Goal: Task Accomplishment & Management: Complete application form

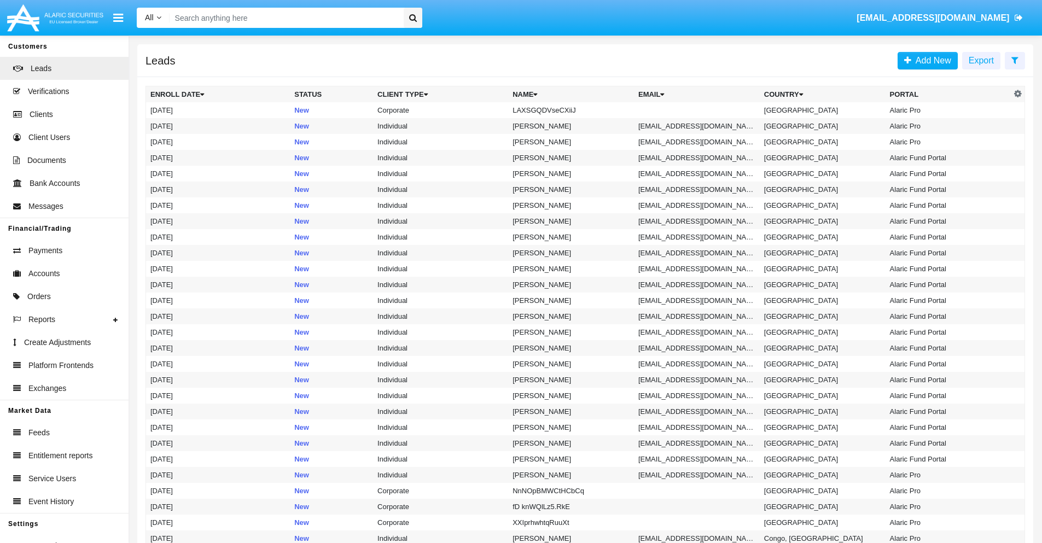
click at [1015, 60] on icon at bounding box center [1014, 60] width 7 height 9
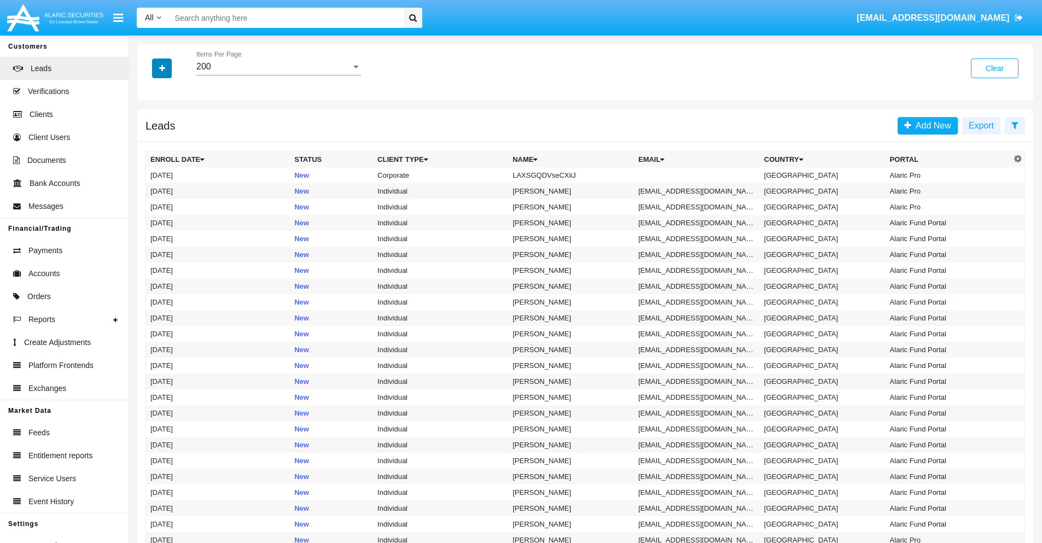
click at [162, 68] on icon "button" at bounding box center [162, 69] width 6 height 8
click at [171, 123] on span "Name" at bounding box center [171, 122] width 24 height 13
click at [150, 127] on input "Name" at bounding box center [150, 127] width 1 height 1
checkbox input "true"
click at [162, 68] on icon "button" at bounding box center [162, 69] width 6 height 8
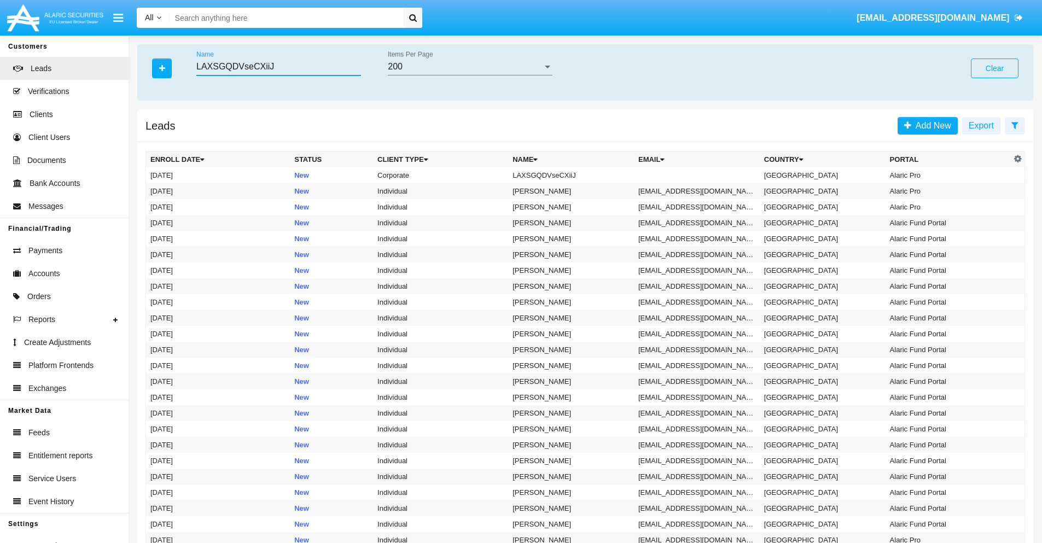
type input "LAXSGQDVseCXiiJ"
click at [576, 175] on td "LAXSGQDVseCXiiJ" at bounding box center [571, 175] width 126 height 16
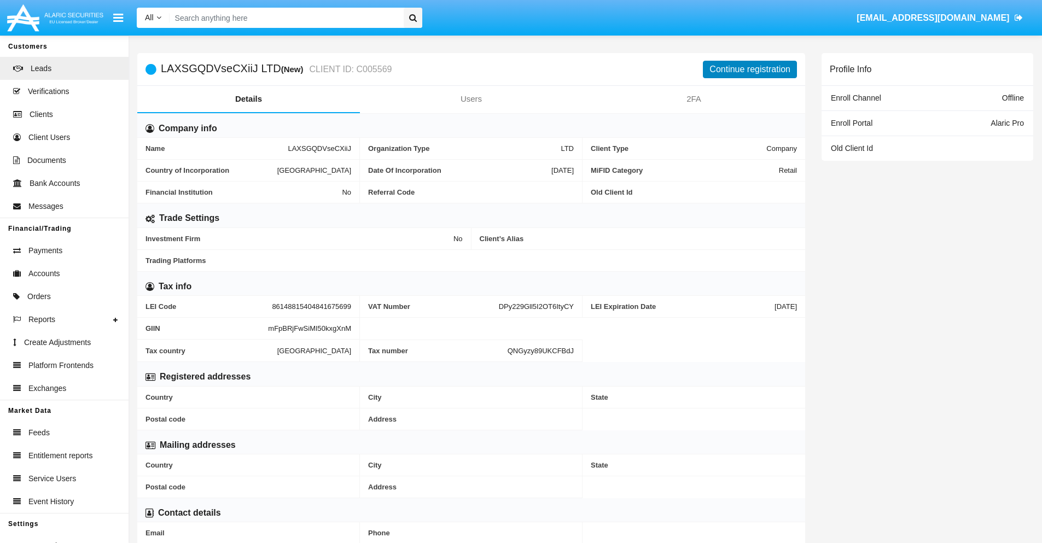
click at [750, 69] on button "Continue registration" at bounding box center [750, 70] width 94 height 18
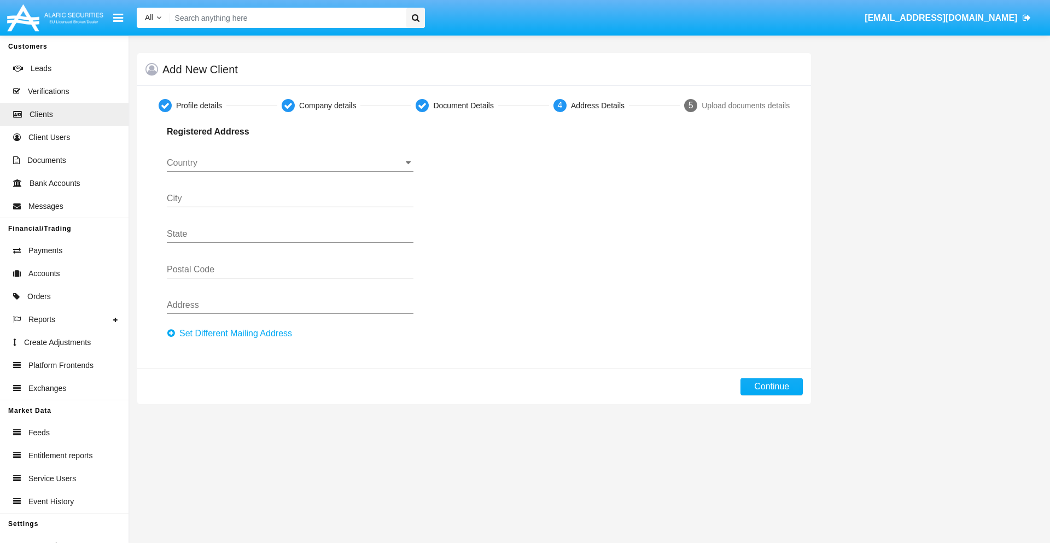
click at [232, 334] on button "Set Different Mailing Address" at bounding box center [233, 334] width 132 height 18
click at [290, 163] on input "Country" at bounding box center [290, 163] width 247 height 10
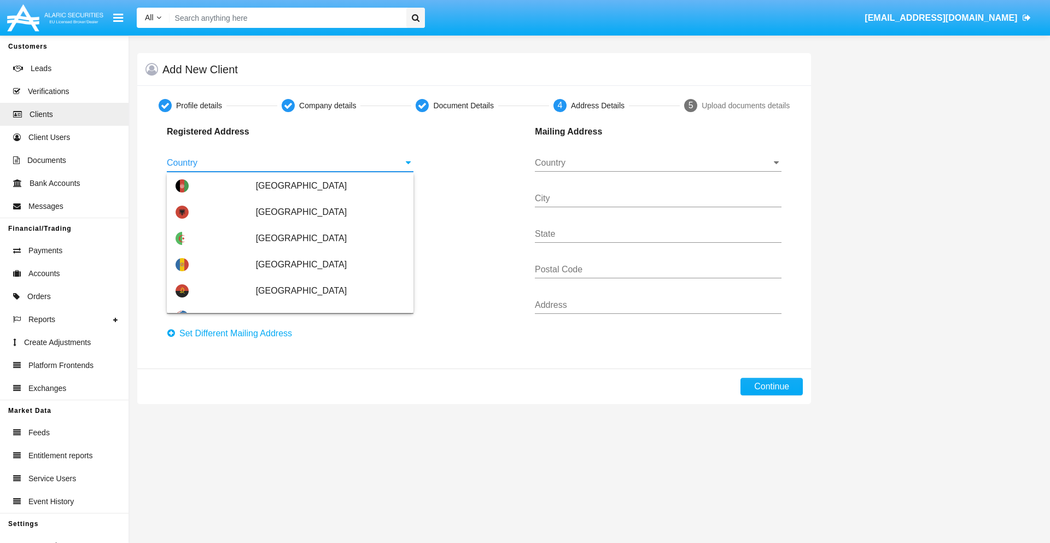
scroll to position [648, 0]
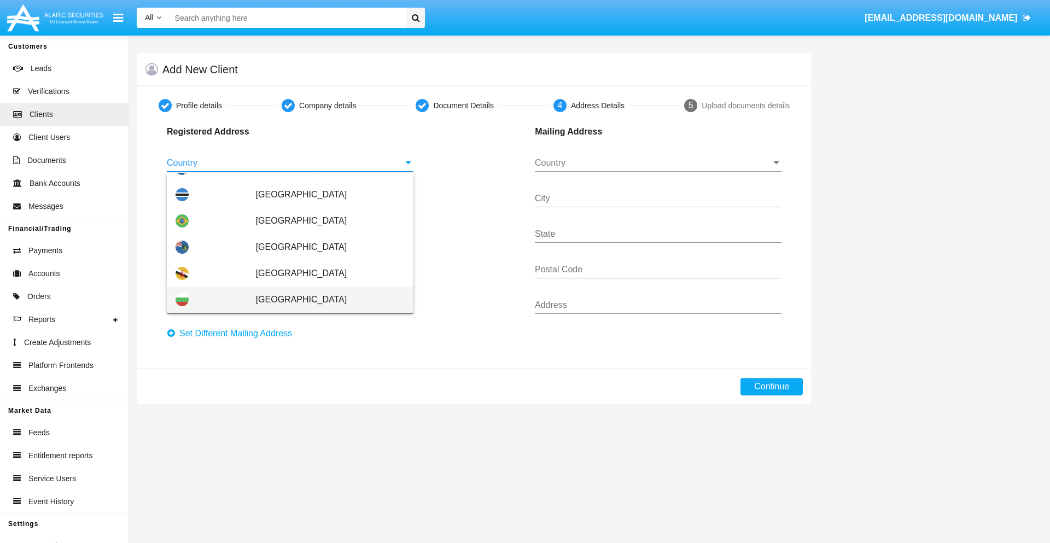
click at [324, 300] on span "[GEOGRAPHIC_DATA]" at bounding box center [330, 300] width 149 height 26
type input "[GEOGRAPHIC_DATA]"
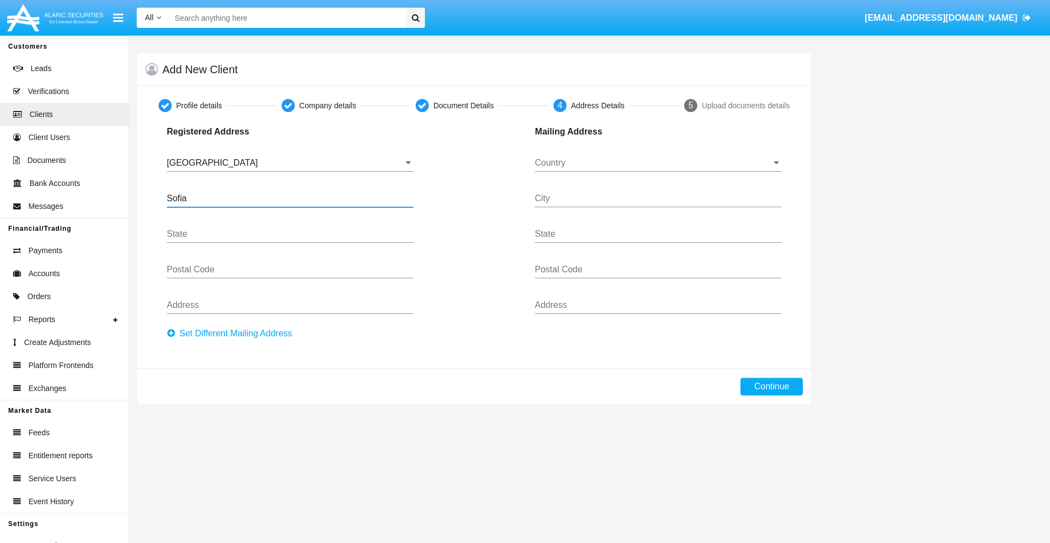
type input "Sofia"
type input "1000"
type input "Vasil Levski"
click at [658, 163] on input "Country" at bounding box center [658, 163] width 247 height 10
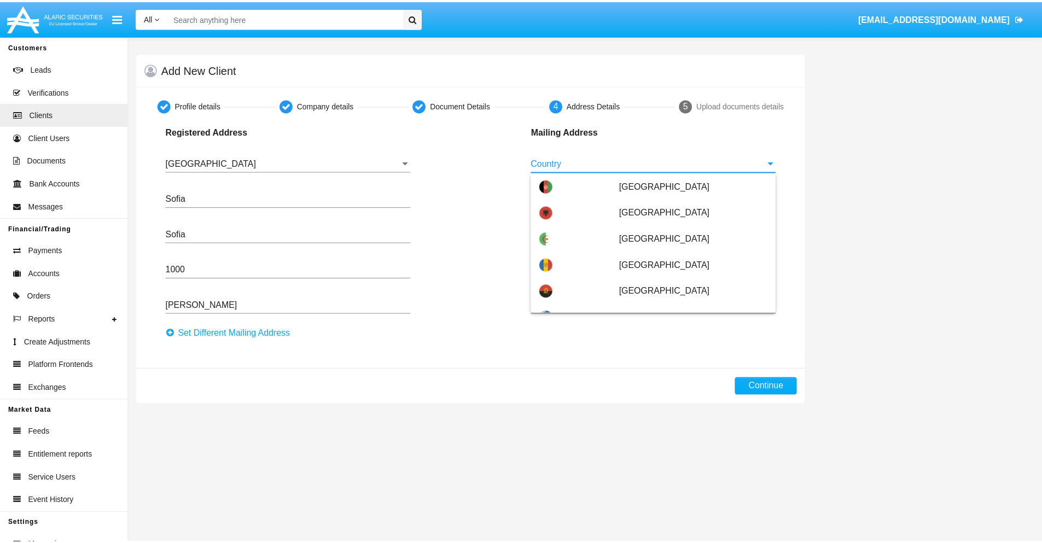
scroll to position [70, 0]
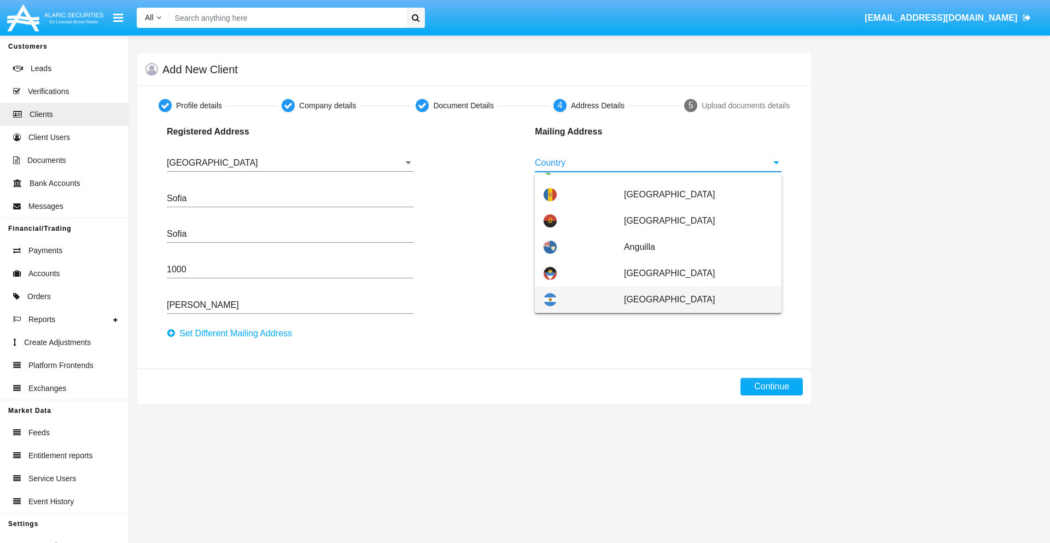
click at [692, 300] on span "[GEOGRAPHIC_DATA]" at bounding box center [698, 300] width 149 height 26
type input "[GEOGRAPHIC_DATA]"
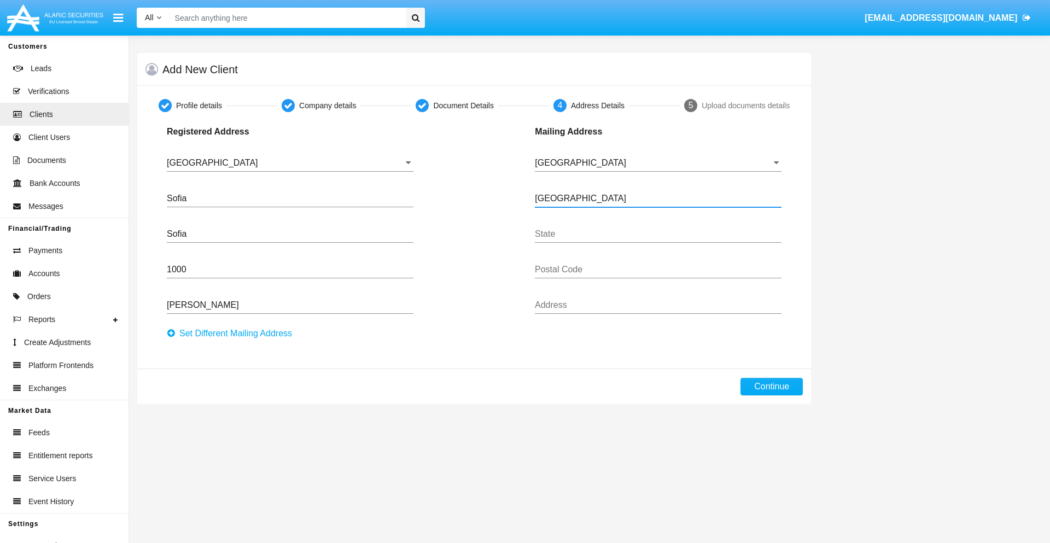
type input "Buenos Aires"
type input "7777"
type input "Test Mail Address"
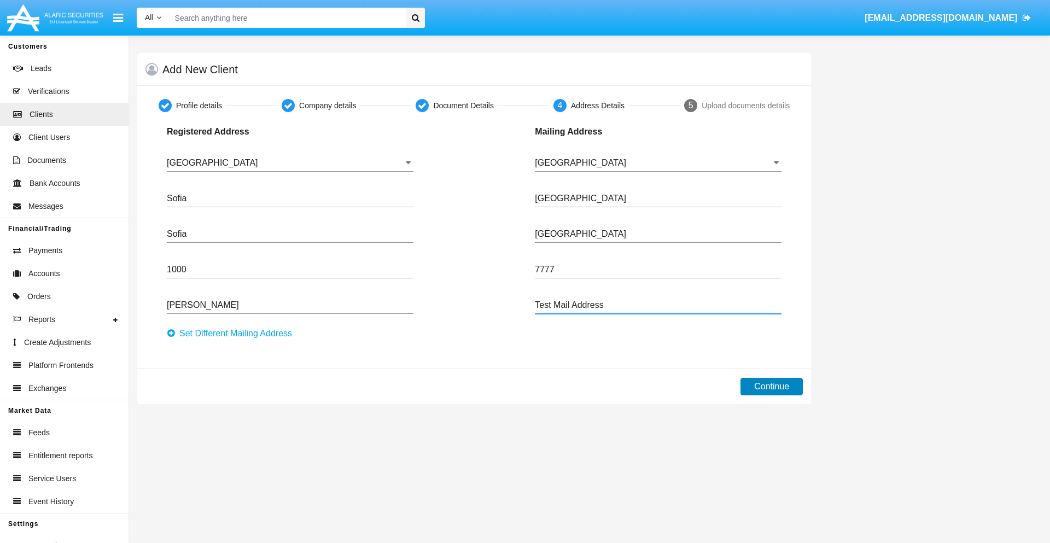
click at [772, 387] on button "Continue" at bounding box center [772, 387] width 62 height 18
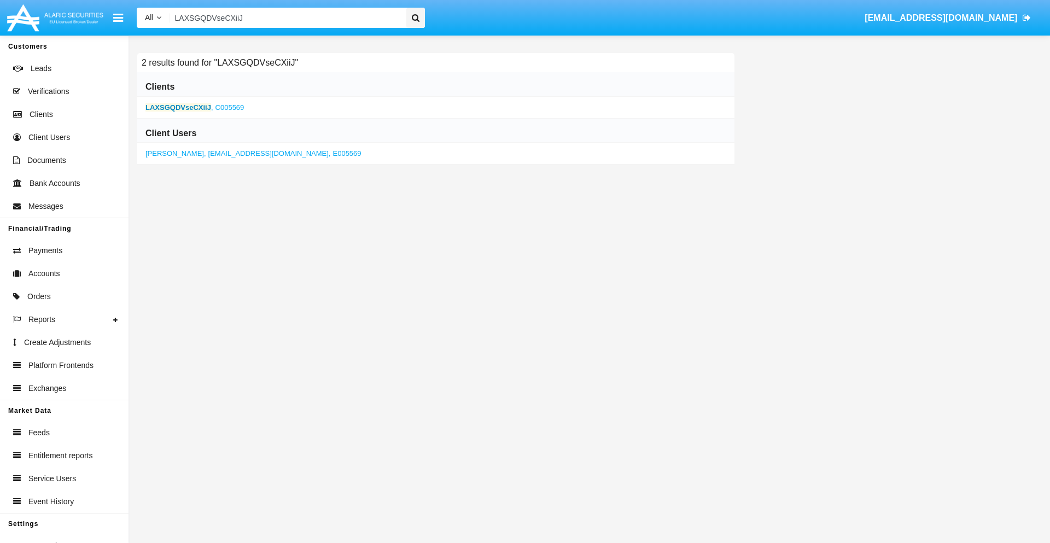
type input "LAXSGQDVseCXiiJ"
click at [178, 107] on b "LAXSGQDVseCXiiJ" at bounding box center [178, 107] width 66 height 8
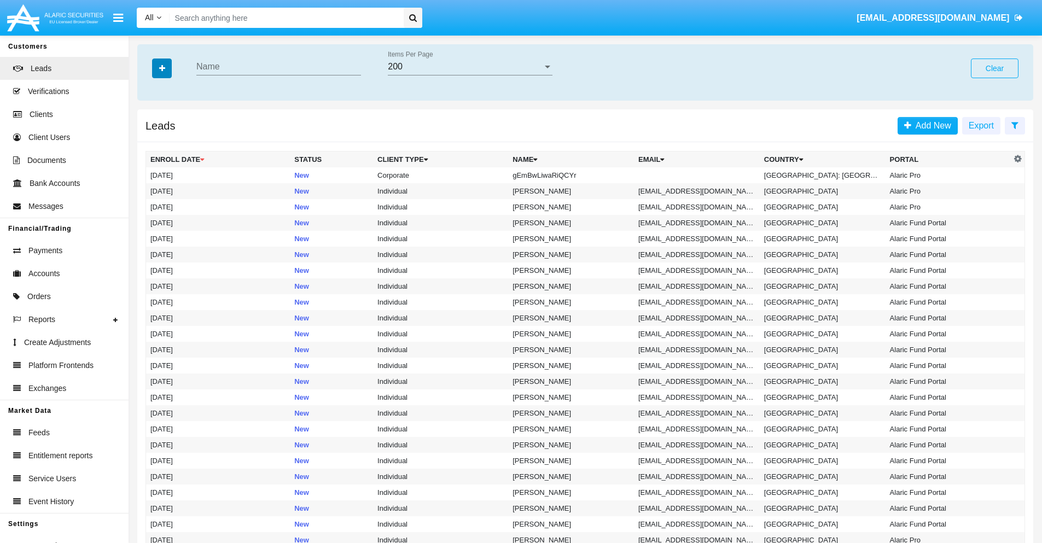
click at [162, 68] on icon "button" at bounding box center [162, 69] width 6 height 8
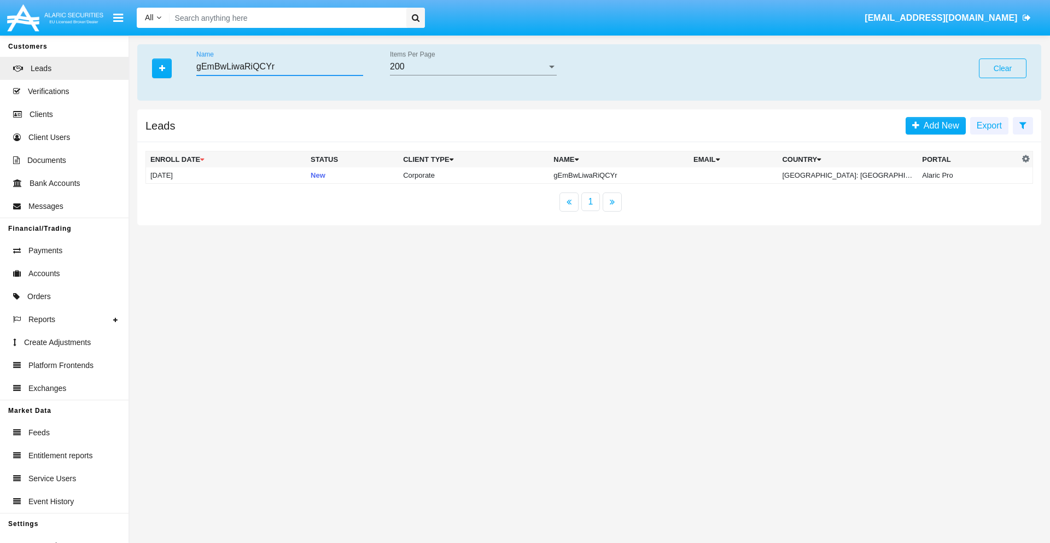
type input "gEmBwLiwaRiQCYr"
click at [627, 175] on td "gEmBwLiwaRiQCYr" at bounding box center [619, 175] width 140 height 16
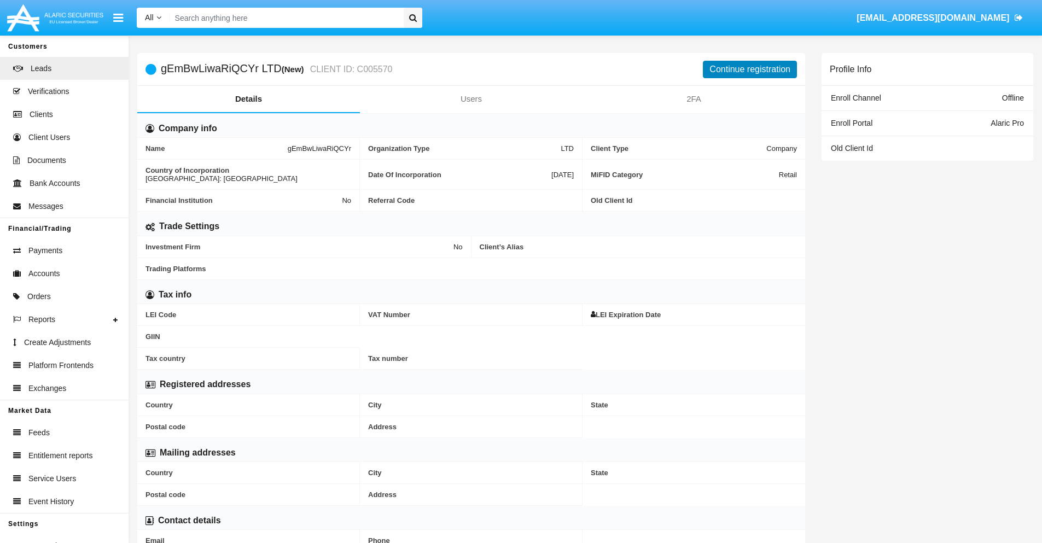
click at [750, 69] on button "Continue registration" at bounding box center [750, 70] width 94 height 18
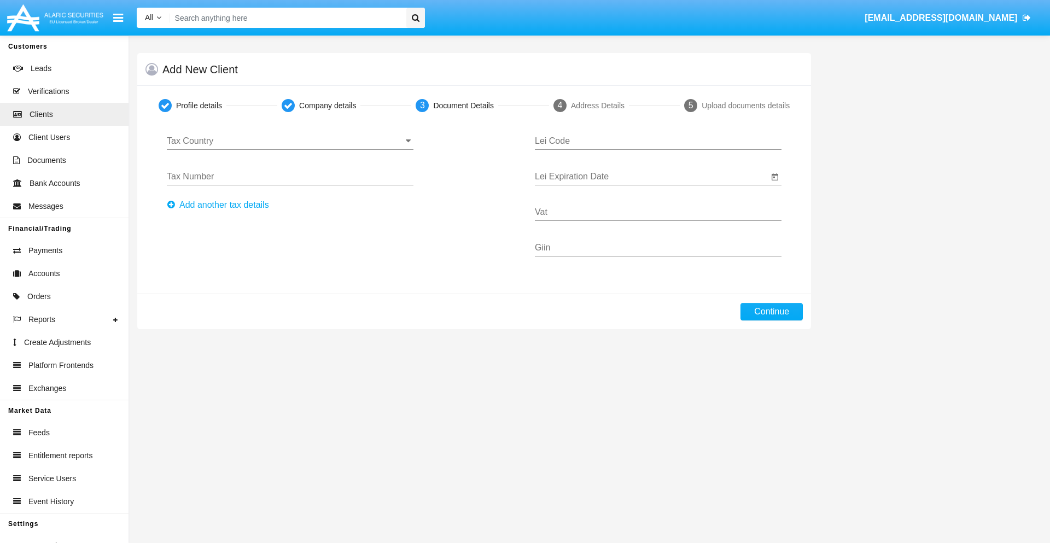
click at [290, 141] on input "Tax Country" at bounding box center [290, 141] width 247 height 10
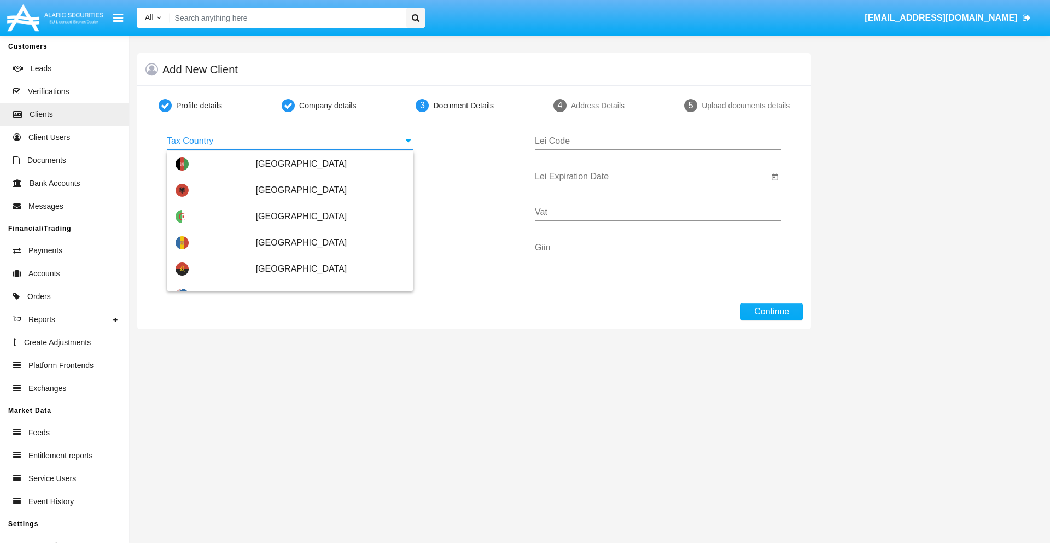
scroll to position [648, 0]
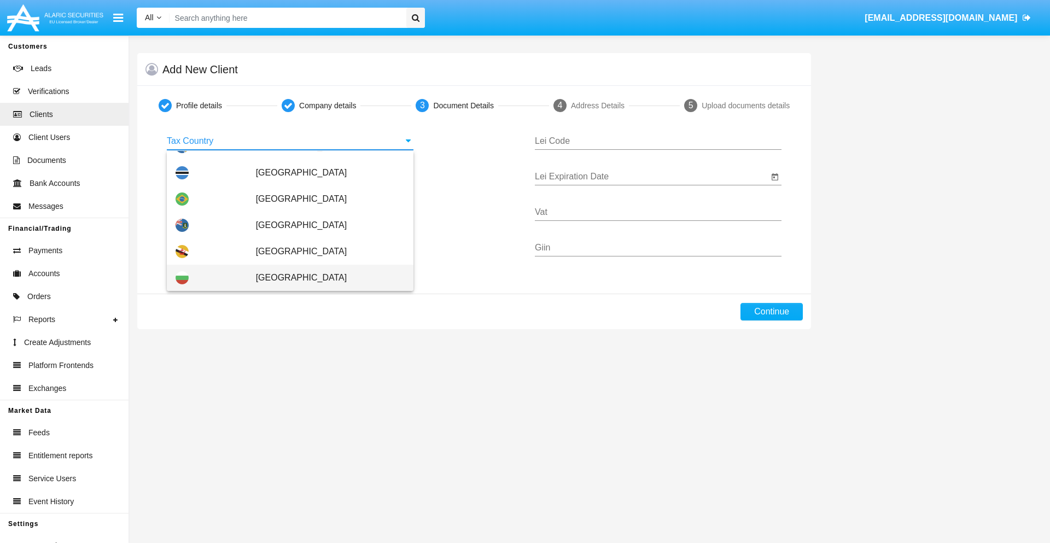
click at [324, 278] on span "[GEOGRAPHIC_DATA]" at bounding box center [330, 278] width 149 height 26
type input "[GEOGRAPHIC_DATA]"
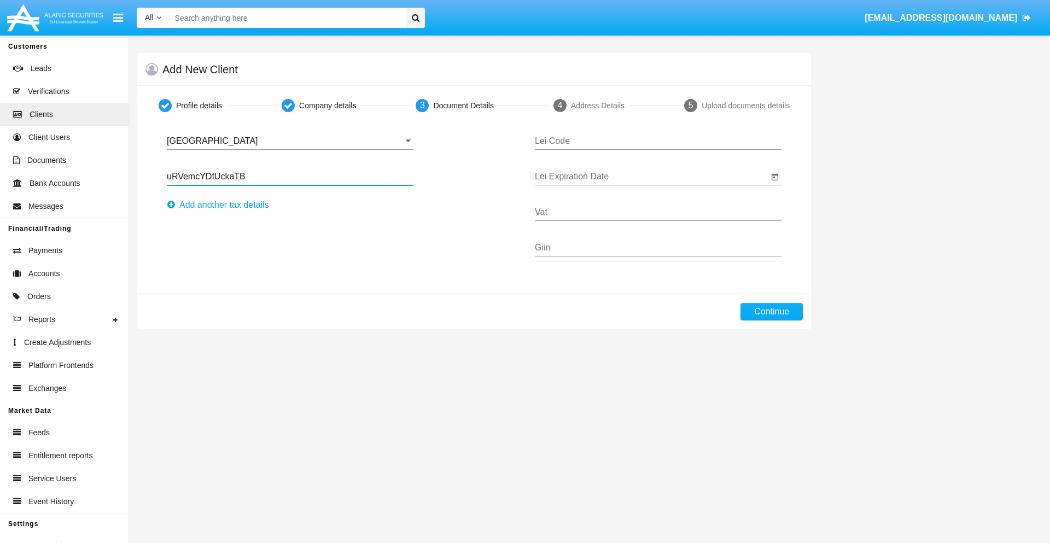
type input "uRVemcYDfUckaTB"
click at [221, 205] on button "Аdd another tax details" at bounding box center [221, 205] width 109 height 18
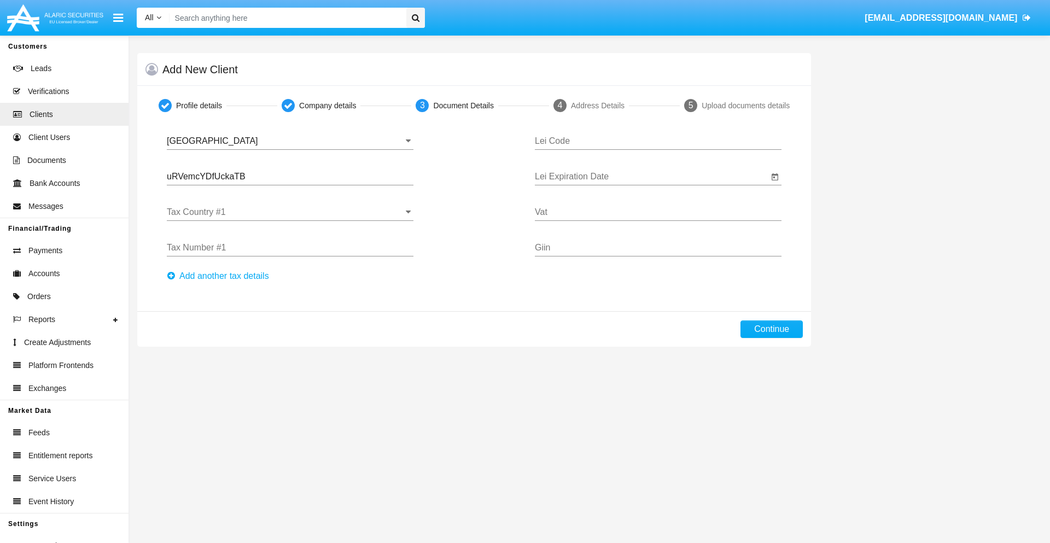
click at [290, 212] on input "Tax Country #1" at bounding box center [290, 212] width 247 height 10
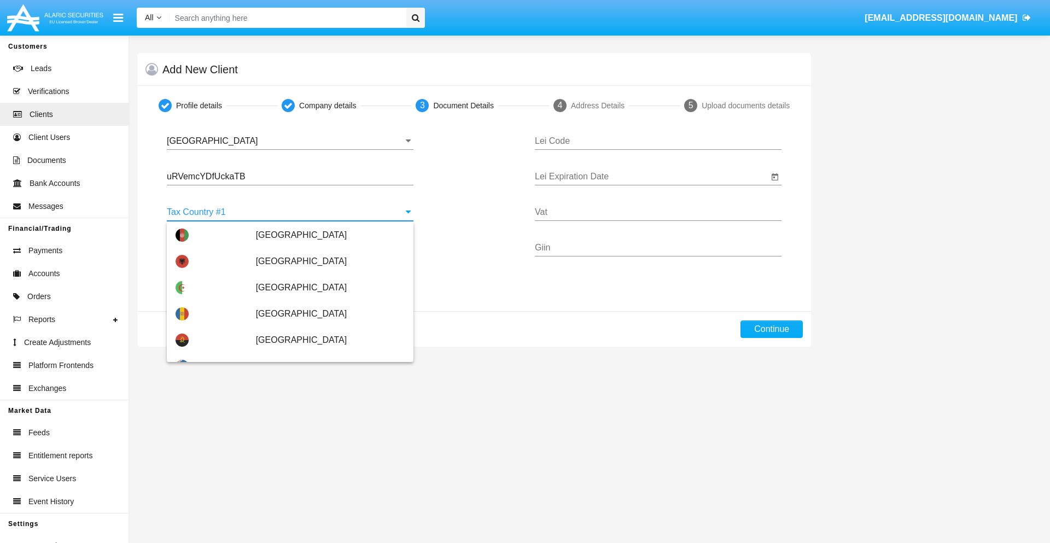
scroll to position [2433, 0]
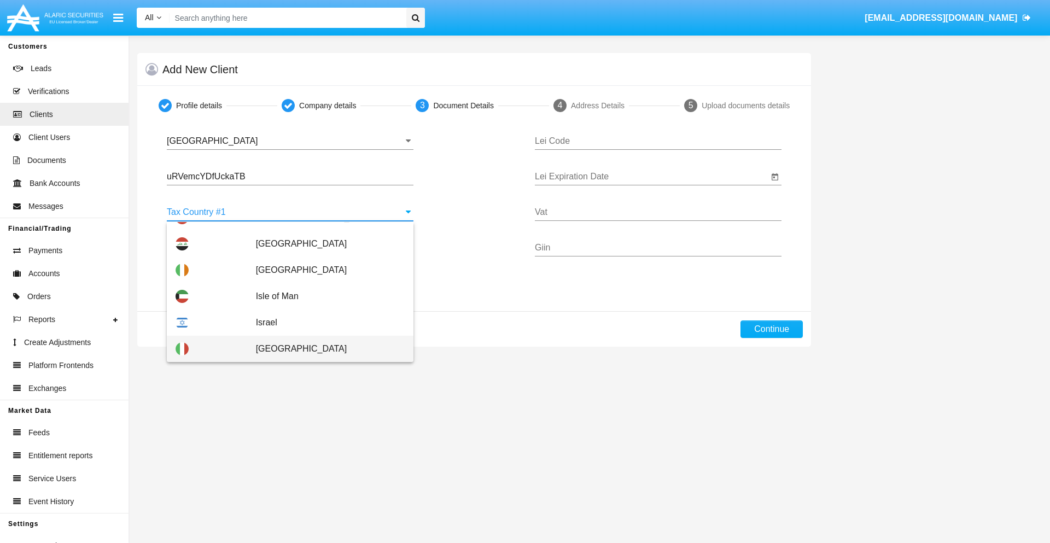
click at [324, 349] on span "[GEOGRAPHIC_DATA]" at bounding box center [330, 349] width 149 height 26
type input "[GEOGRAPHIC_DATA]"
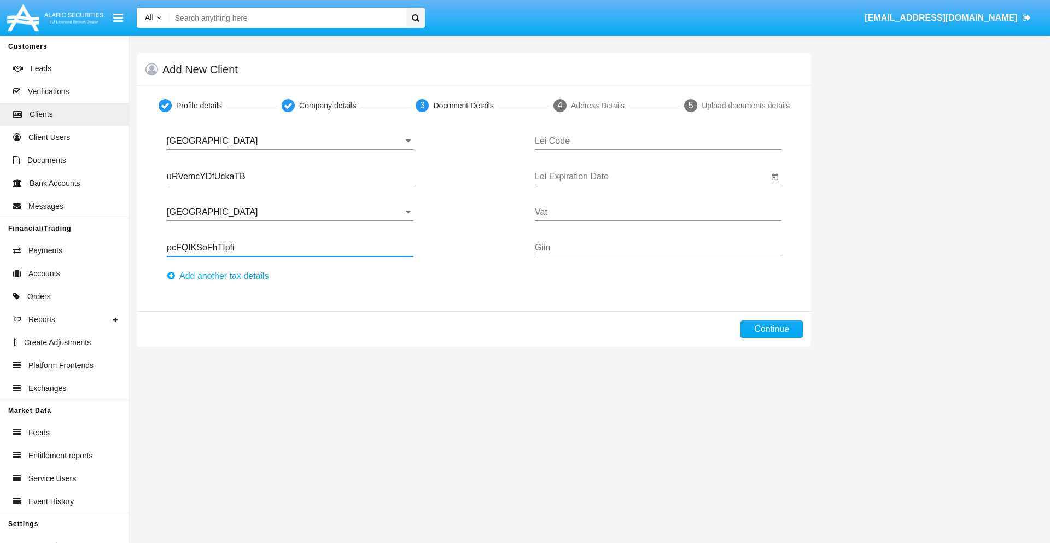
type input "pcFQIKSoFhTIpfi"
click at [221, 276] on button "Аdd another tax details" at bounding box center [221, 276] width 109 height 18
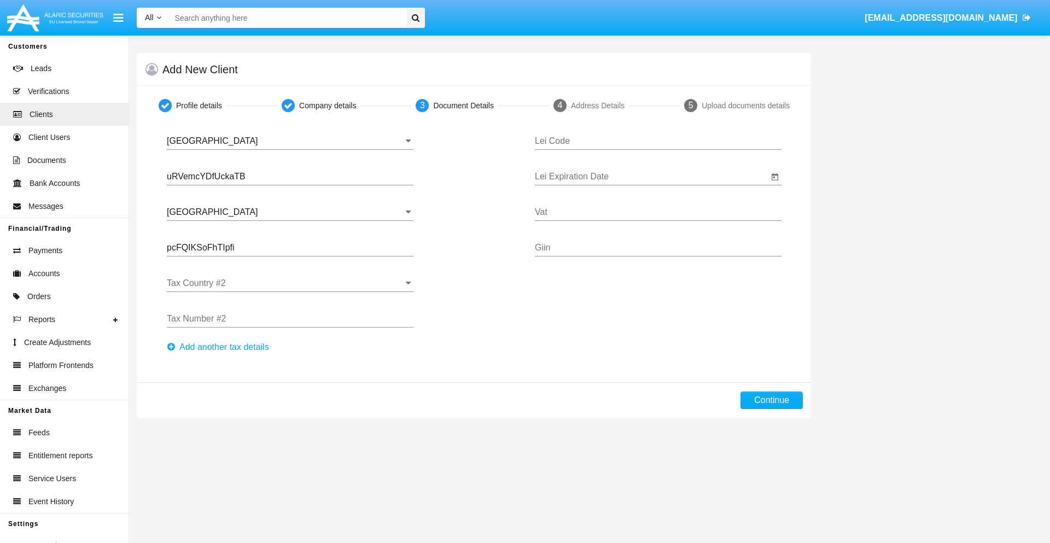
click at [290, 283] on input "Tax Country #2" at bounding box center [290, 283] width 247 height 10
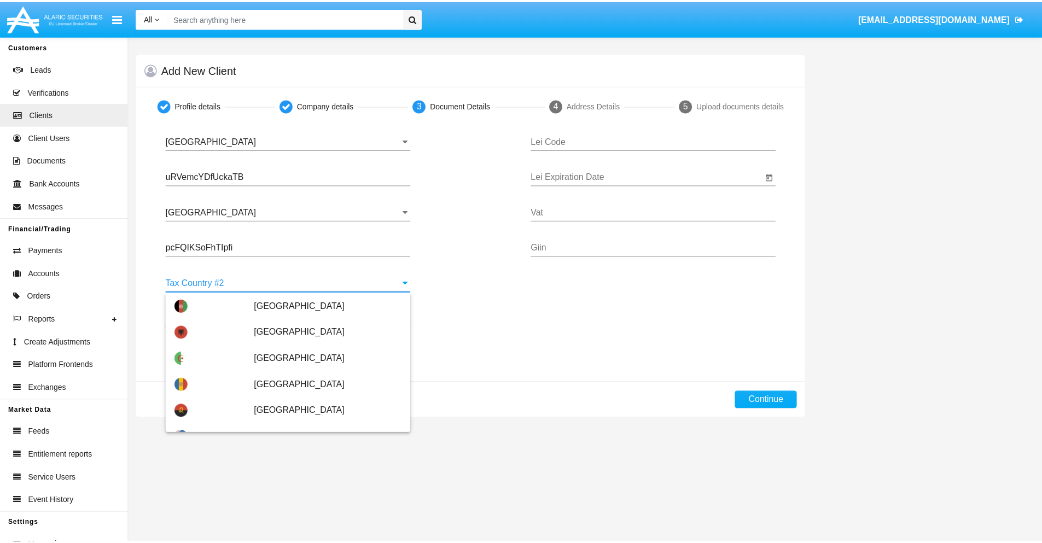
scroll to position [4874, 0]
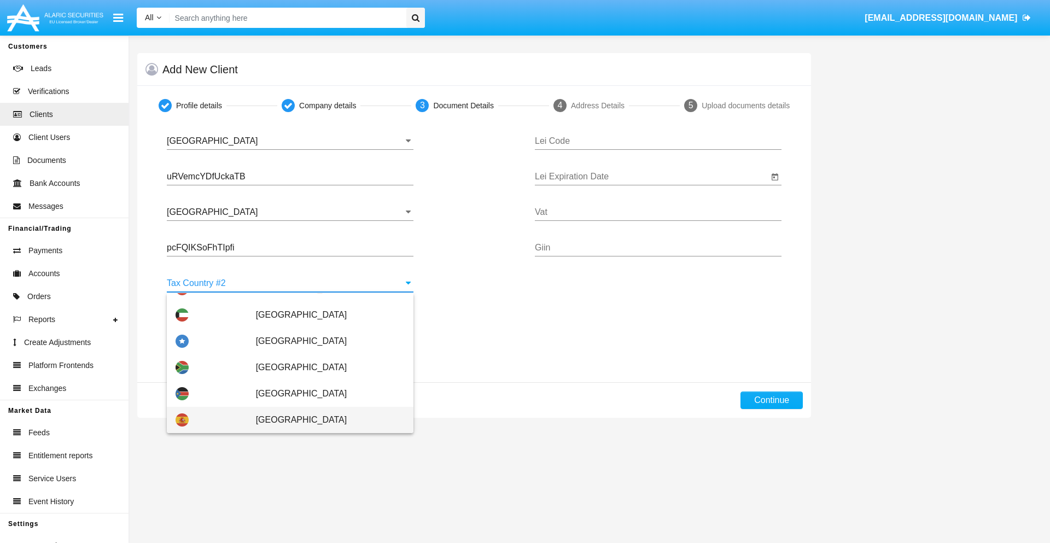
click at [324, 420] on span "[GEOGRAPHIC_DATA]" at bounding box center [330, 420] width 149 height 26
type input "[GEOGRAPHIC_DATA]"
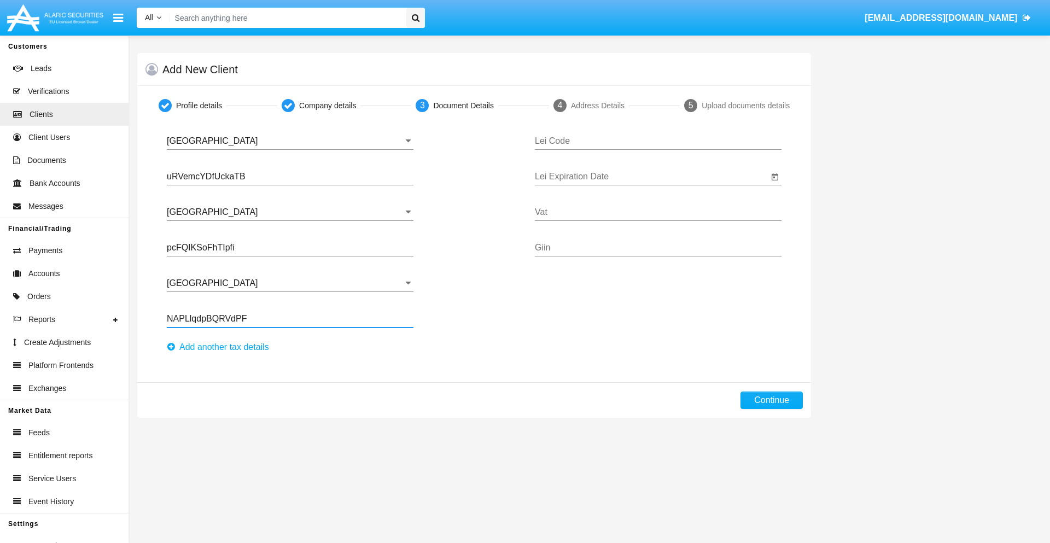
type input "NAPLlqdpBQRVdPF"
type input "LTUQQEJLICIXZYUNNRCW"
click at [651, 177] on input "Lei Expiration Date" at bounding box center [652, 177] width 234 height 10
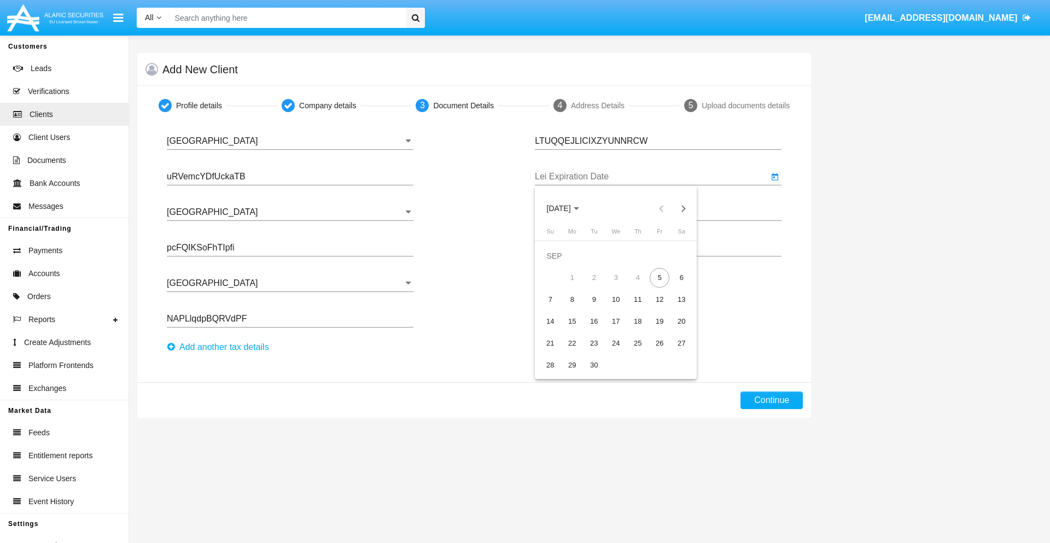
click at [568, 208] on span "[DATE]" at bounding box center [559, 209] width 24 height 9
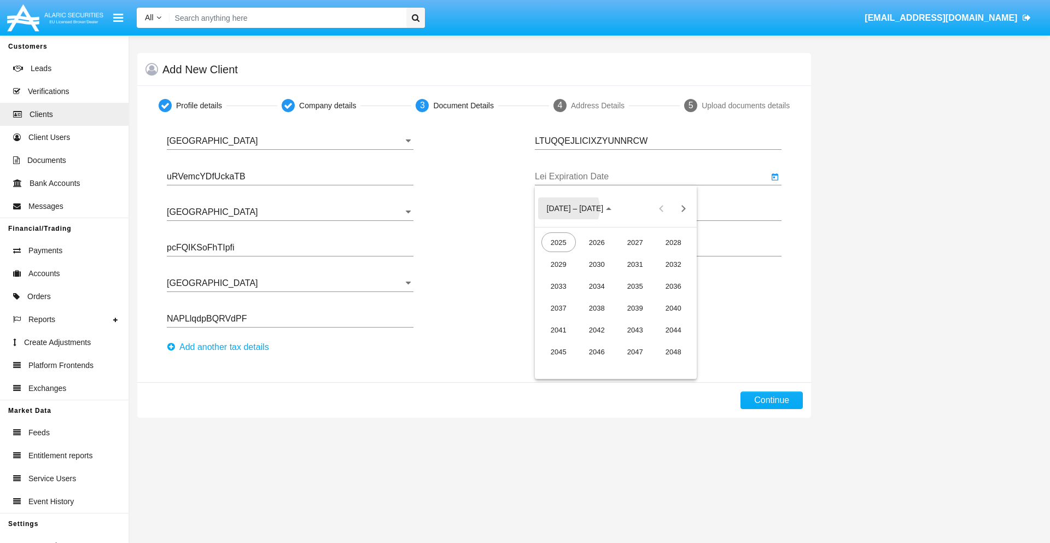
click at [673, 308] on div "2040" at bounding box center [673, 308] width 34 height 20
click at [597, 286] on div "JUN" at bounding box center [597, 286] width 34 height 20
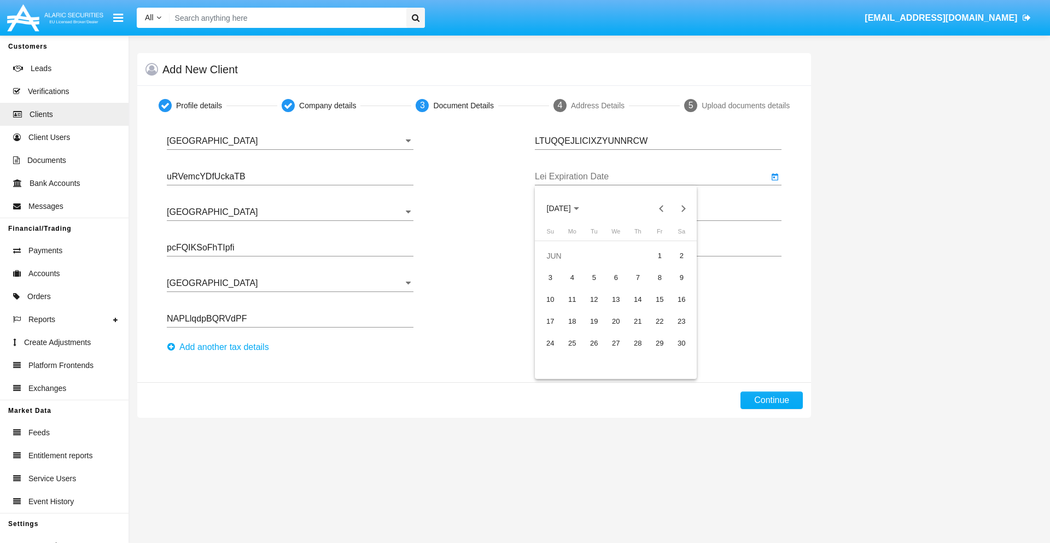
click at [660, 299] on div "15" at bounding box center [660, 300] width 20 height 20
type input "06/15/40"
type input "QwXSuPhiXgweZzK"
type input "ePlGKUuYcJpIEOM"
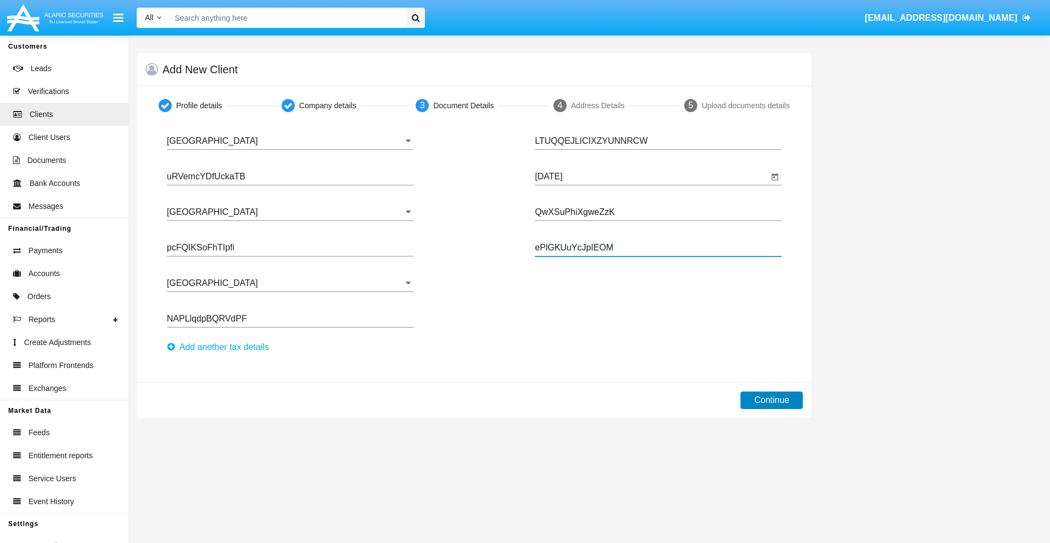
click at [772, 400] on button "Continue" at bounding box center [772, 401] width 62 height 18
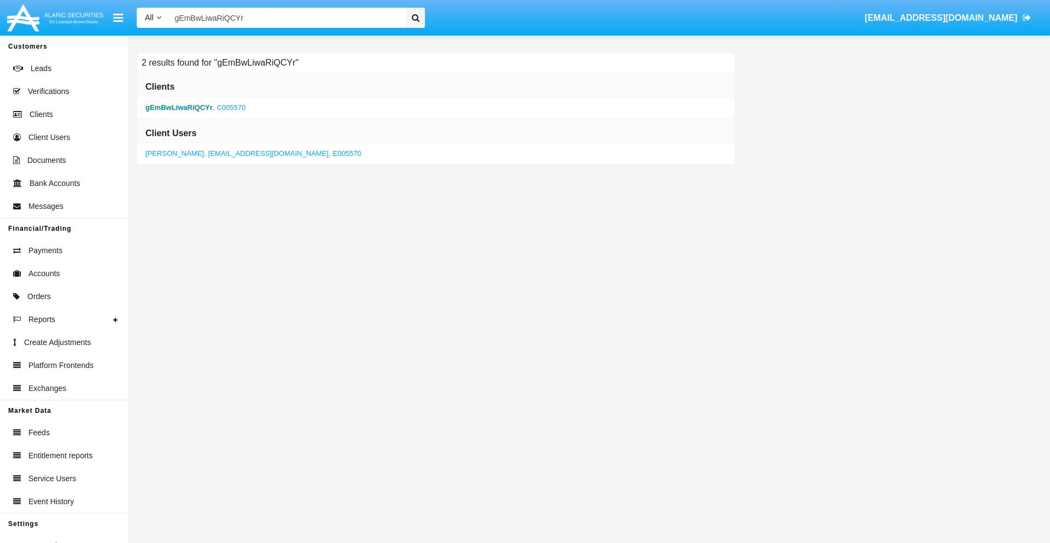
type input "gEmBwLiwaRiQCYr"
click at [179, 107] on b "gEmBwLiwaRiQCYr" at bounding box center [178, 107] width 67 height 8
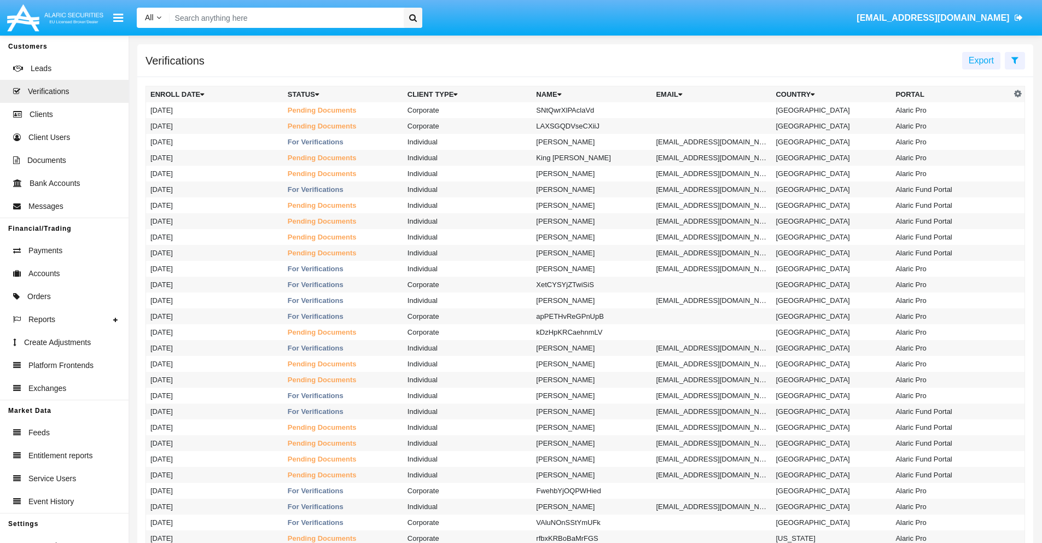
click at [1015, 60] on icon at bounding box center [1014, 60] width 7 height 9
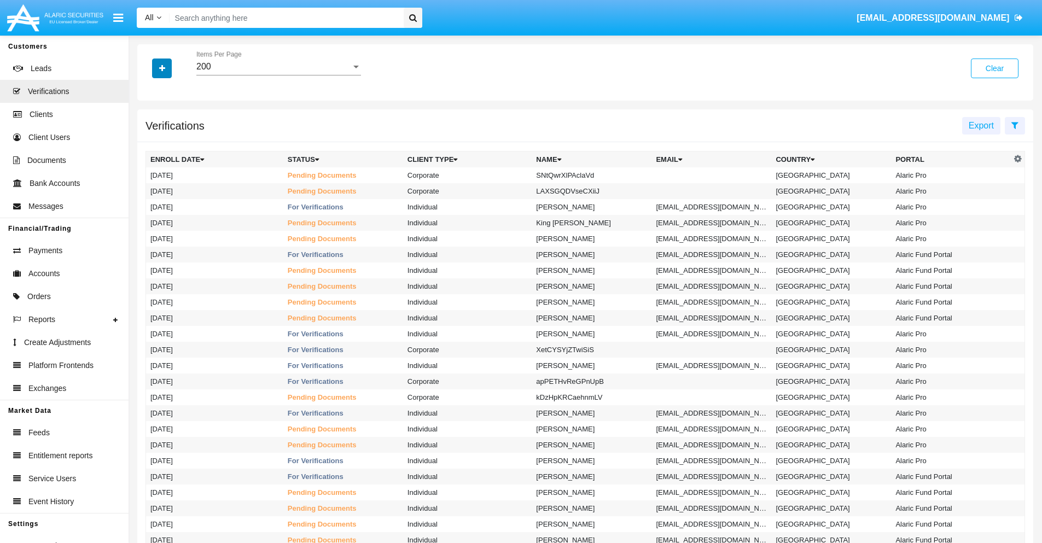
click at [162, 68] on icon "button" at bounding box center [162, 69] width 6 height 8
click at [171, 138] on span "Name" at bounding box center [171, 138] width 24 height 13
click at [150, 143] on input "Name" at bounding box center [150, 143] width 1 height 1
checkbox input "true"
click at [162, 68] on icon "button" at bounding box center [162, 69] width 6 height 8
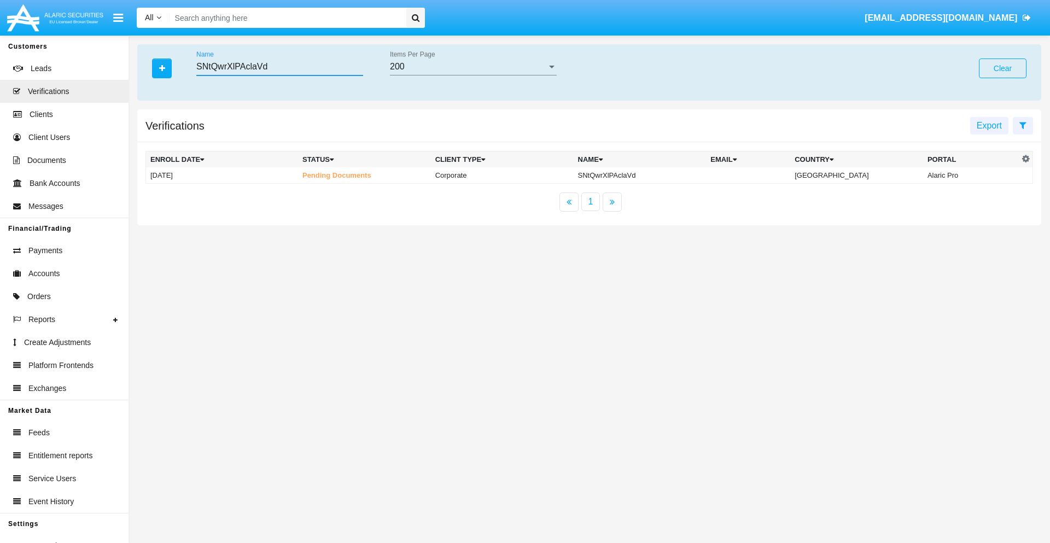
type input "SNtQwrXlPAclaVd"
click at [649, 175] on td "SNtQwrXlPAclaVd" at bounding box center [640, 175] width 133 height 16
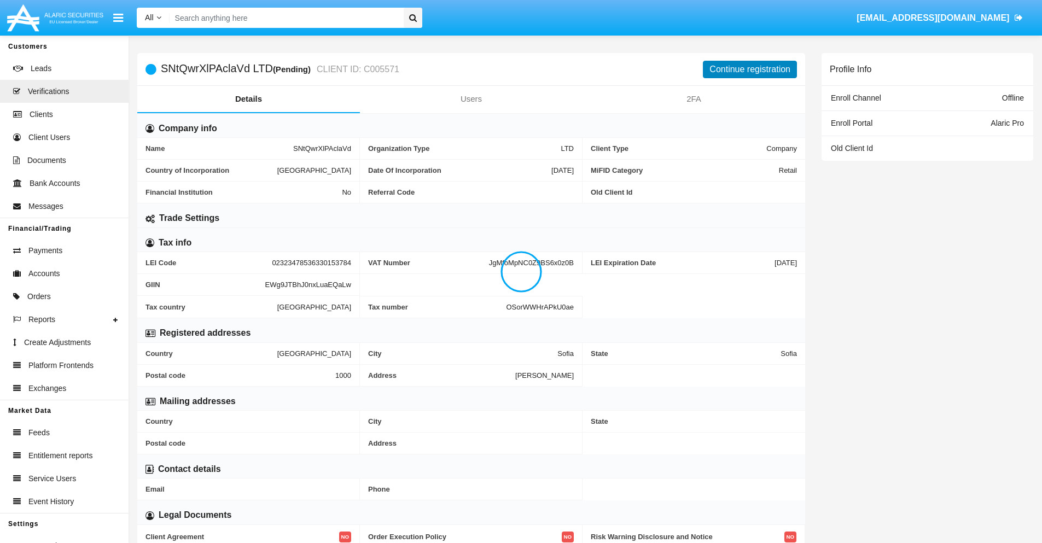
click at [750, 69] on button "Continue registration" at bounding box center [750, 70] width 94 height 18
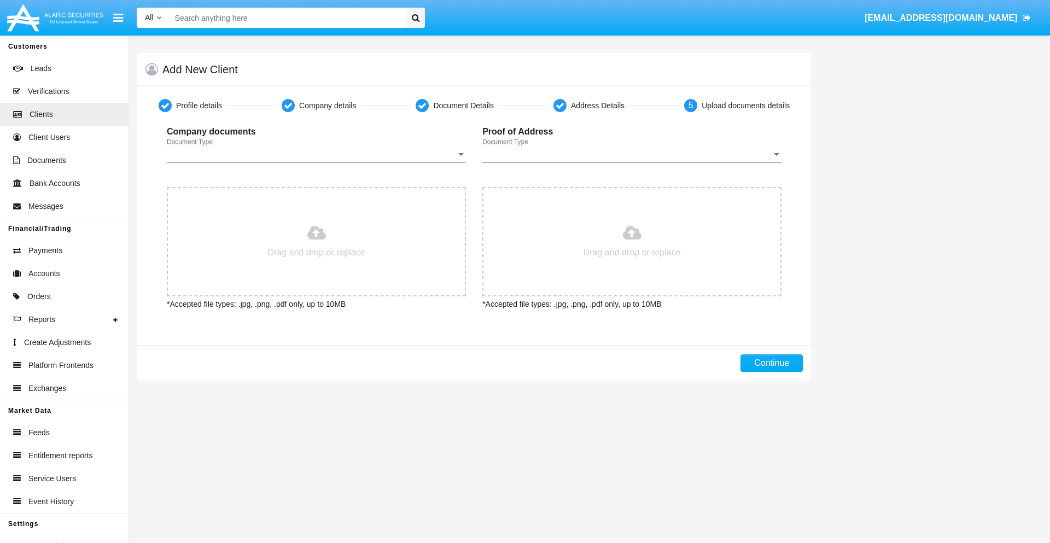
click at [316, 154] on span "Document Type" at bounding box center [311, 154] width 289 height 10
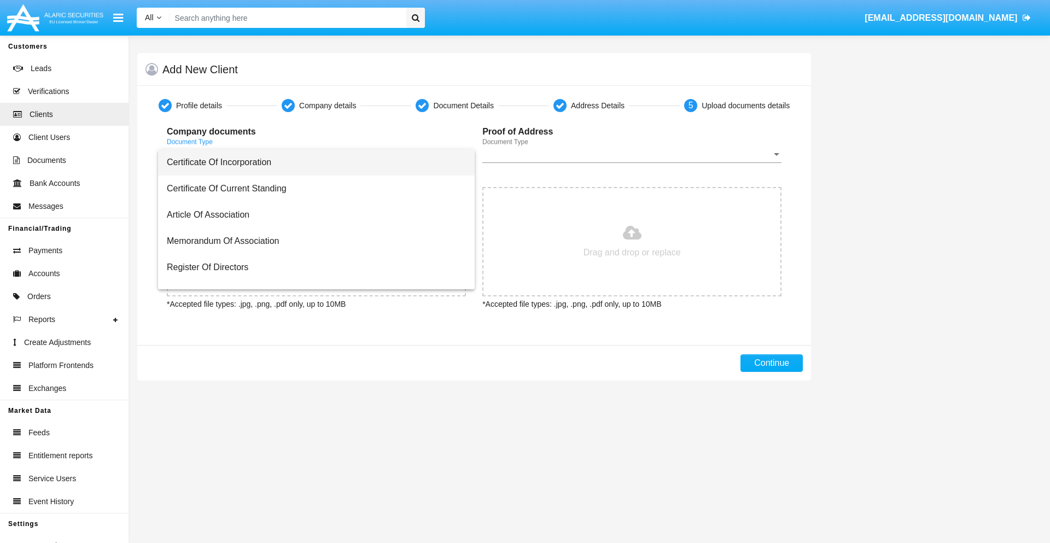
click at [312, 162] on span "Certificate Of Incorporation" at bounding box center [316, 162] width 299 height 26
type input "C:\fakepath\passport.png"
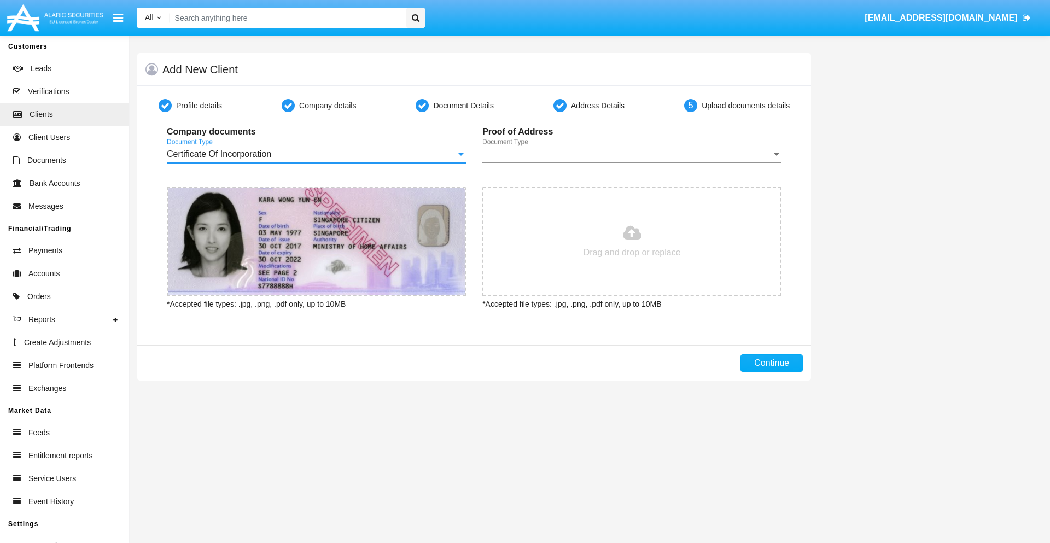
click at [632, 154] on span "Document Type" at bounding box center [626, 154] width 289 height 10
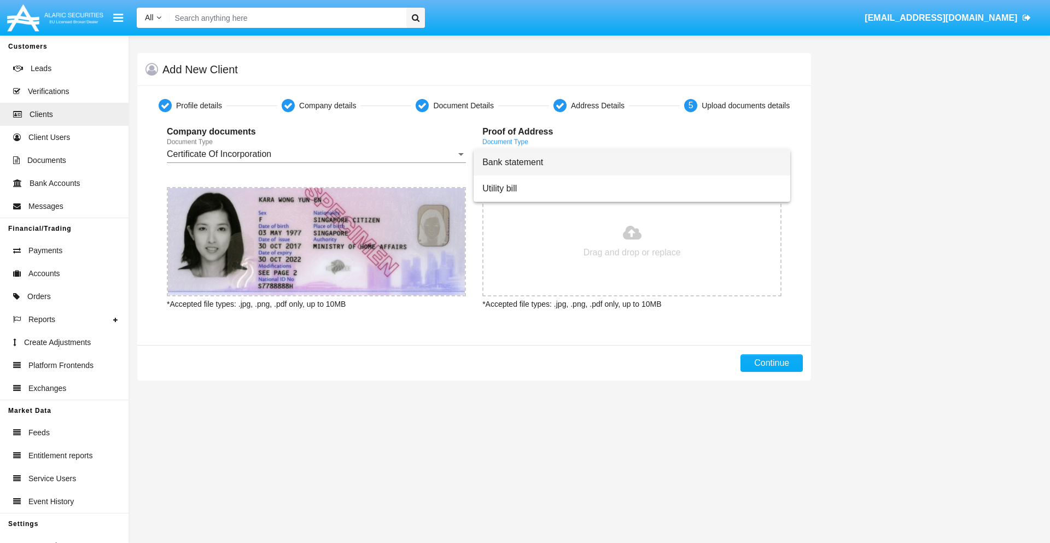
click at [632, 162] on span "Bank statement" at bounding box center [631, 162] width 299 height 26
type input "C:\fakepath\bank-statement.png"
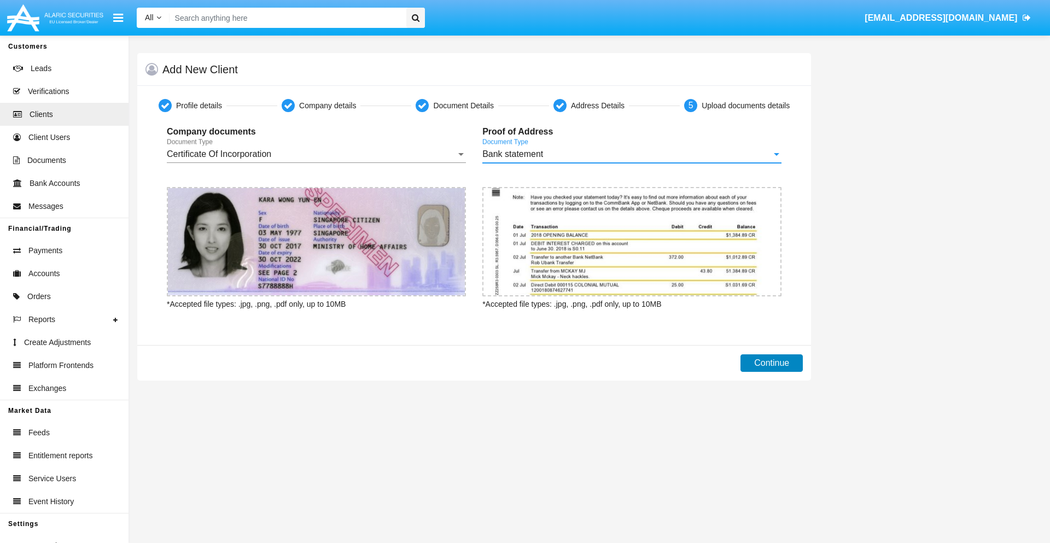
click at [772, 363] on button "Continue" at bounding box center [772, 363] width 62 height 18
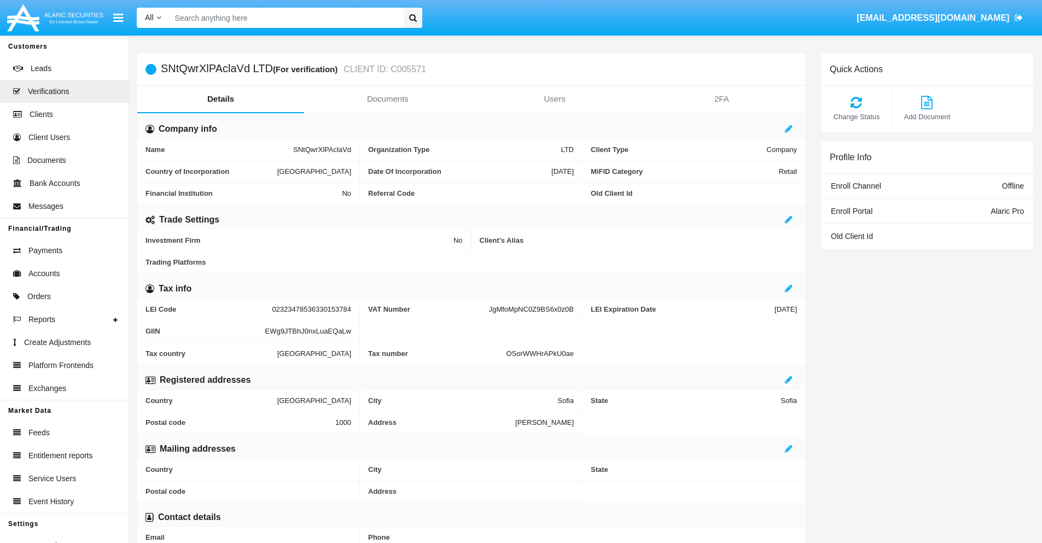
click at [387, 99] on link "Documents" at bounding box center [387, 99] width 167 height 26
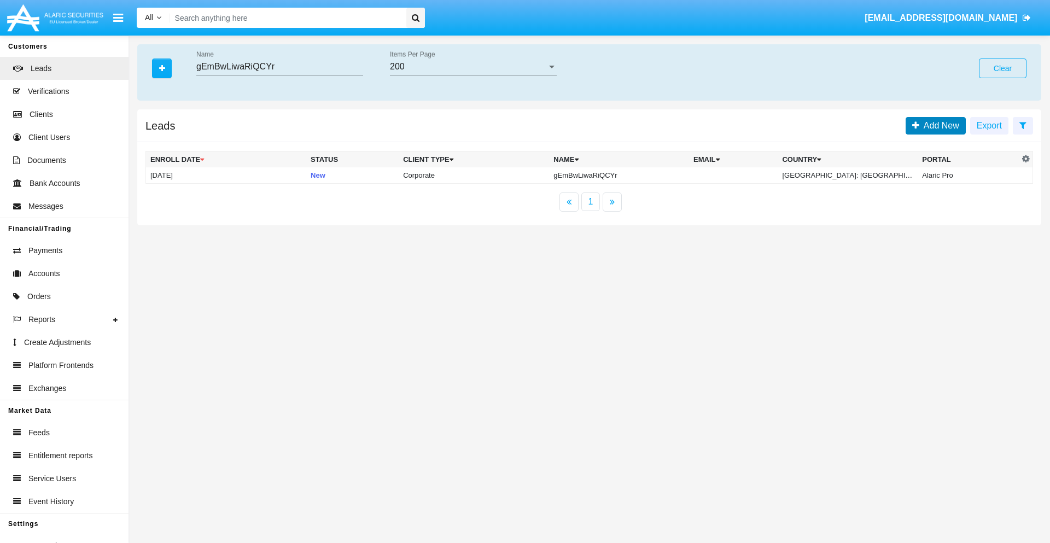
click at [939, 125] on span "Add New" at bounding box center [939, 125] width 40 height 9
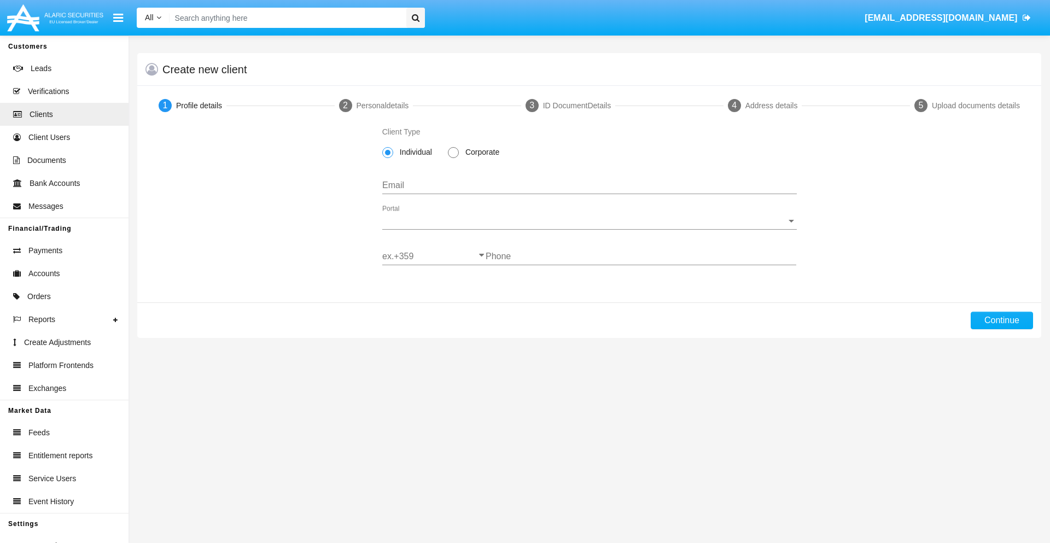
click at [480, 152] on span "Corporate" at bounding box center [480, 152] width 43 height 11
click at [453, 158] on input "Corporate" at bounding box center [453, 158] width 1 height 1
radio input "true"
type input "[EMAIL_ADDRESS][DOMAIN_NAME]"
click at [589, 221] on span "Portal" at bounding box center [584, 221] width 405 height 10
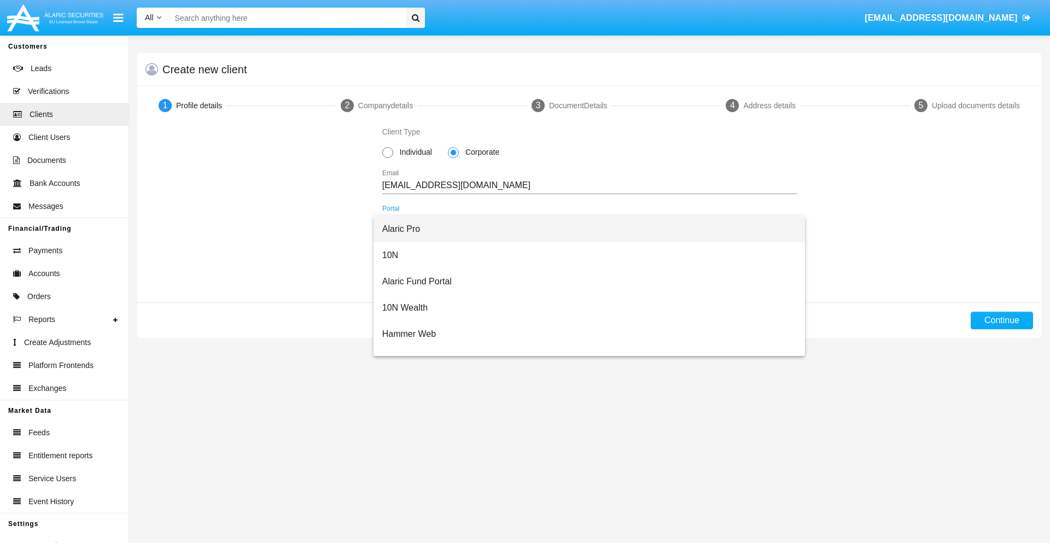
click at [585, 229] on span "Alaric Pro" at bounding box center [589, 229] width 415 height 26
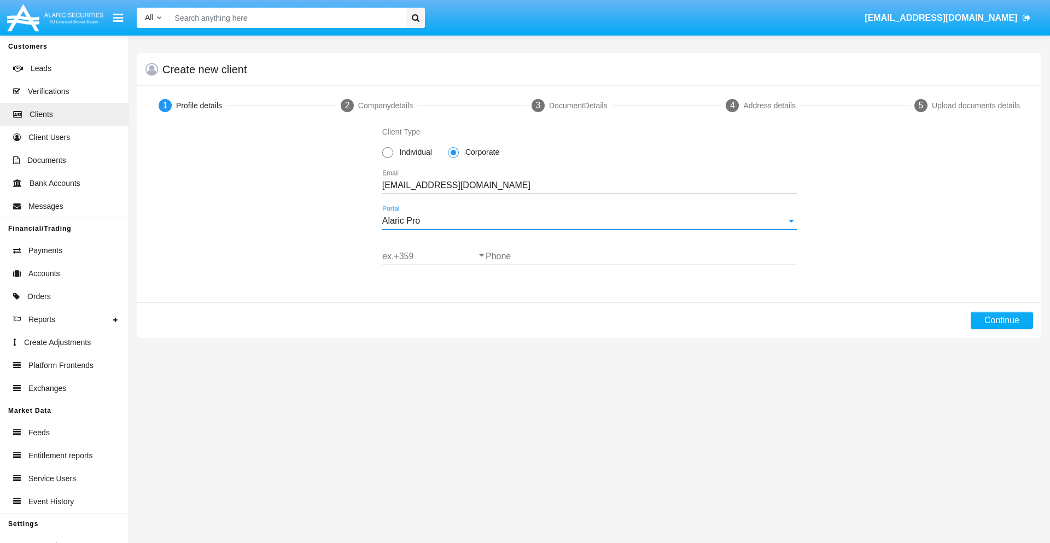
click at [434, 257] on input "ex.+359" at bounding box center [433, 257] width 103 height 10
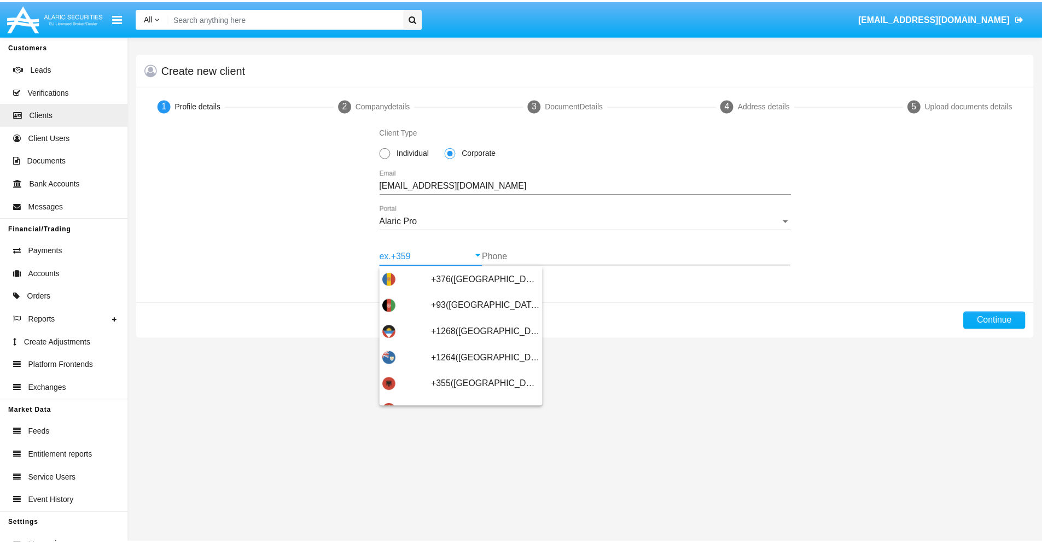
scroll to position [359, 0]
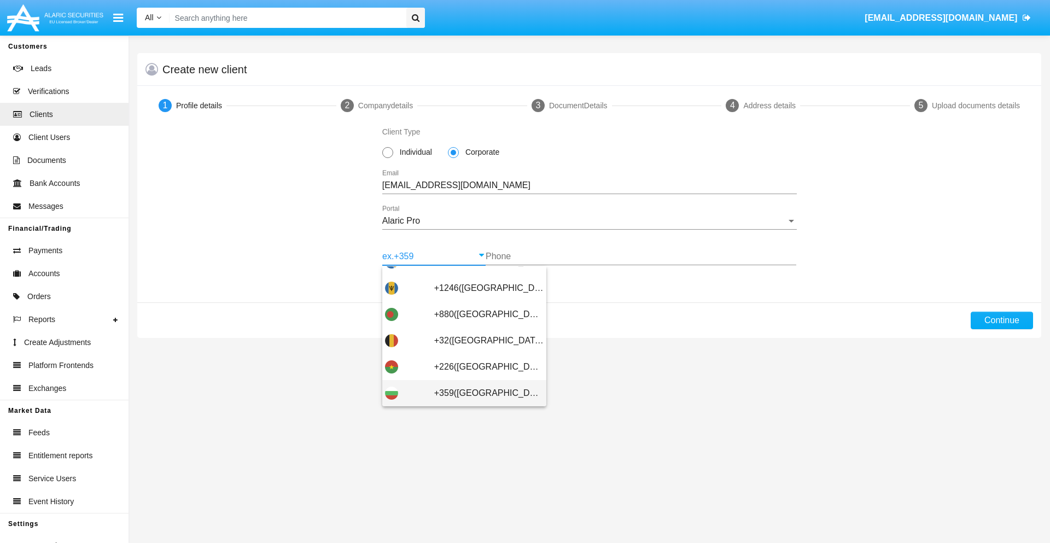
click at [480, 393] on span "+359([GEOGRAPHIC_DATA])" at bounding box center [488, 393] width 109 height 26
type input "+359([GEOGRAPHIC_DATA])"
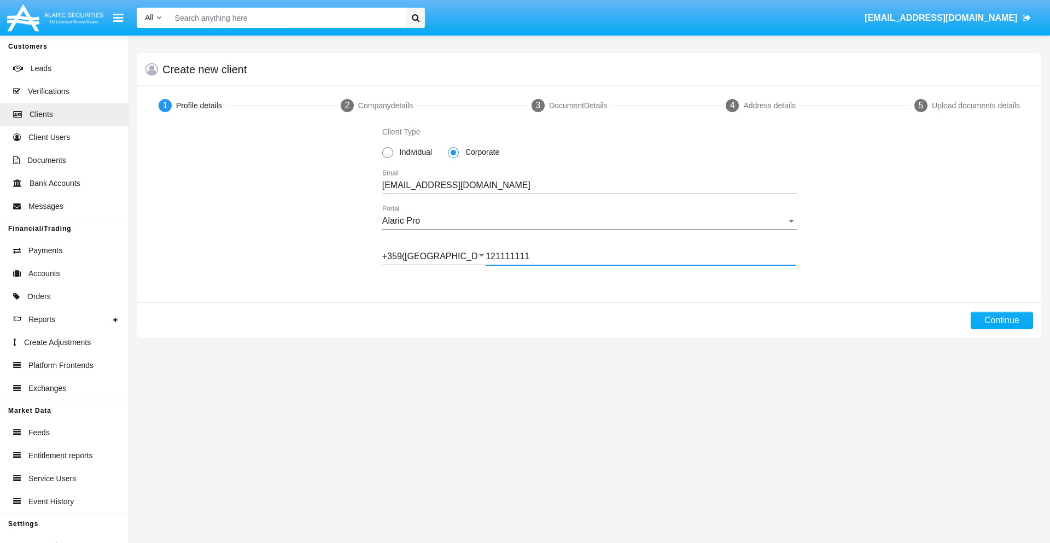
type input "121111111"
click at [1001, 321] on button "Continue" at bounding box center [1002, 321] width 62 height 18
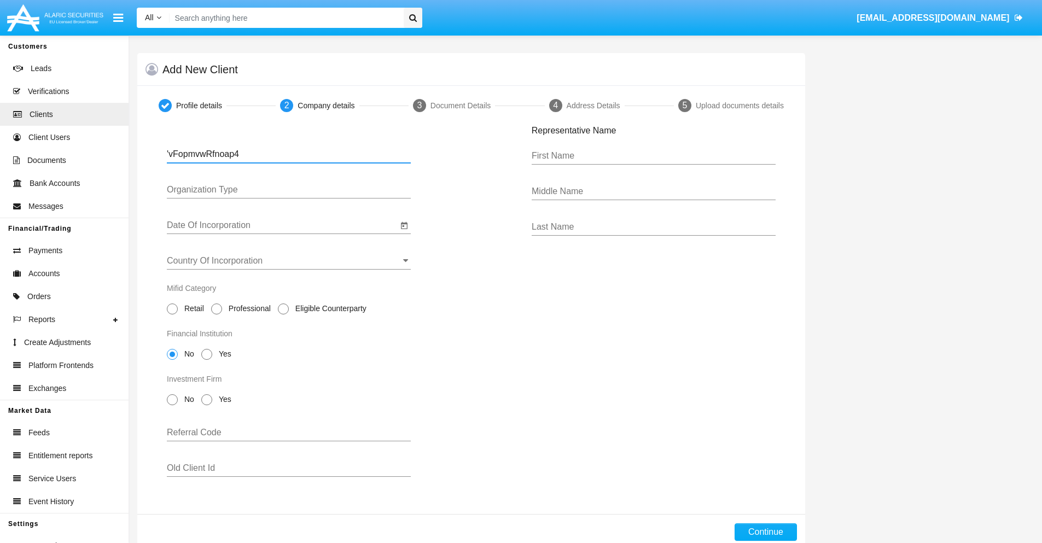
type input "'vFopmvwRfnoap4"
type input "LTD"
click at [282, 225] on input "Date Of Incorporation" at bounding box center [282, 225] width 231 height 10
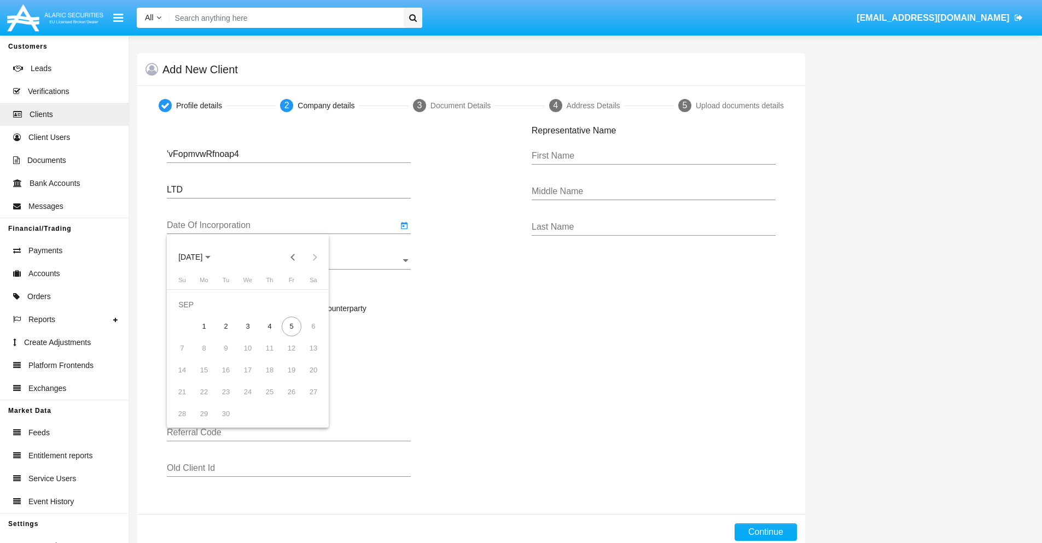
click at [200, 257] on span "[DATE]" at bounding box center [190, 257] width 24 height 9
click at [293, 257] on button "Previous 20 years" at bounding box center [293, 257] width 22 height 22
click at [267, 400] on div "2000" at bounding box center [267, 401] width 34 height 20
click at [190, 313] on div "JAN" at bounding box center [190, 313] width 34 height 20
click at [313, 304] on div "1" at bounding box center [314, 305] width 20 height 20
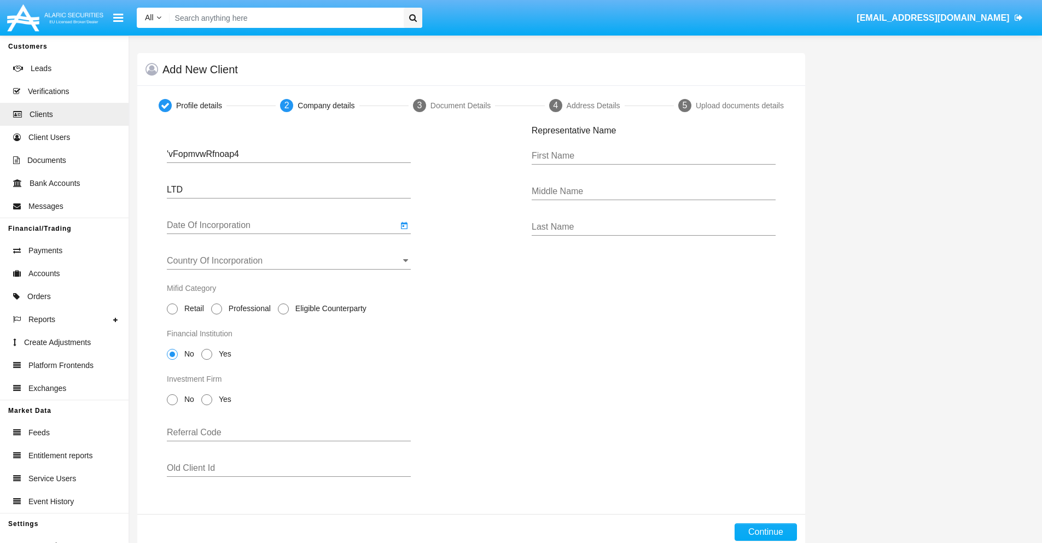
type input "[DATE]"
click at [289, 261] on input "Country Of Incorporation" at bounding box center [289, 261] width 244 height 10
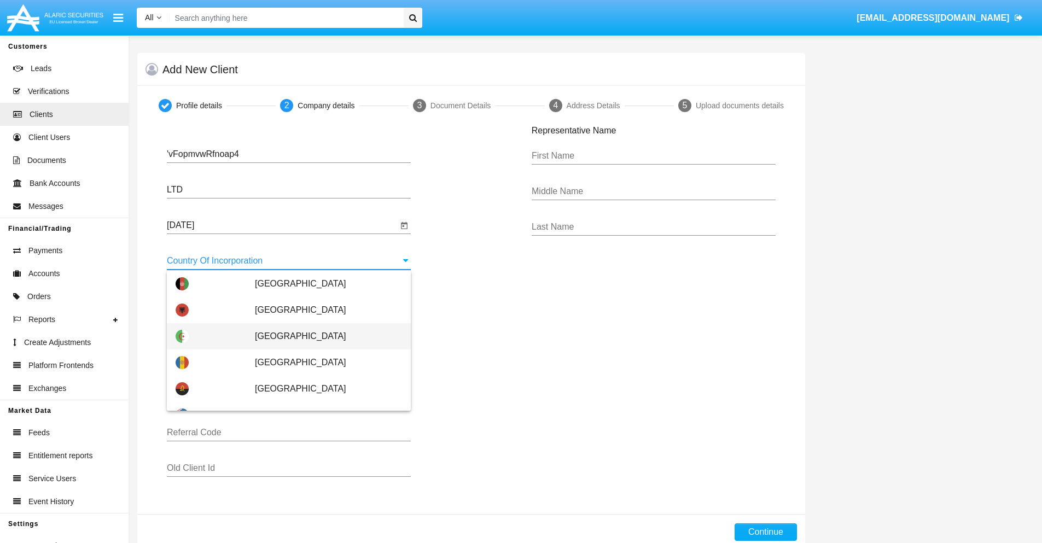
click at [323, 336] on span "[GEOGRAPHIC_DATA]" at bounding box center [328, 336] width 147 height 26
type input "[GEOGRAPHIC_DATA]"
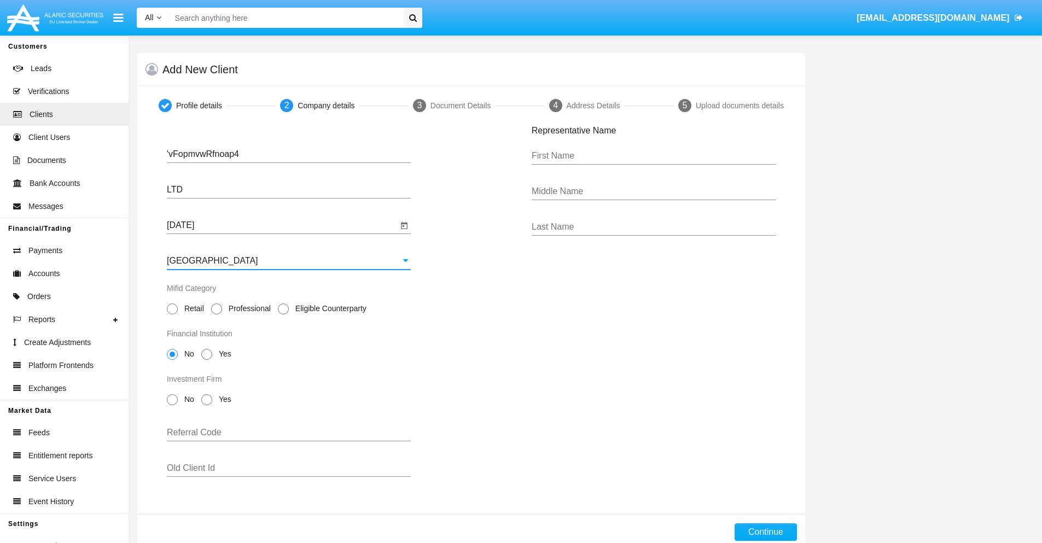
click at [247, 308] on span "Professional" at bounding box center [247, 308] width 51 height 11
click at [217, 314] on input "Professional" at bounding box center [216, 314] width 1 height 1
radio input "true"
click at [187, 354] on span "No" at bounding box center [187, 353] width 19 height 11
click at [172, 360] on input "No" at bounding box center [172, 360] width 1 height 1
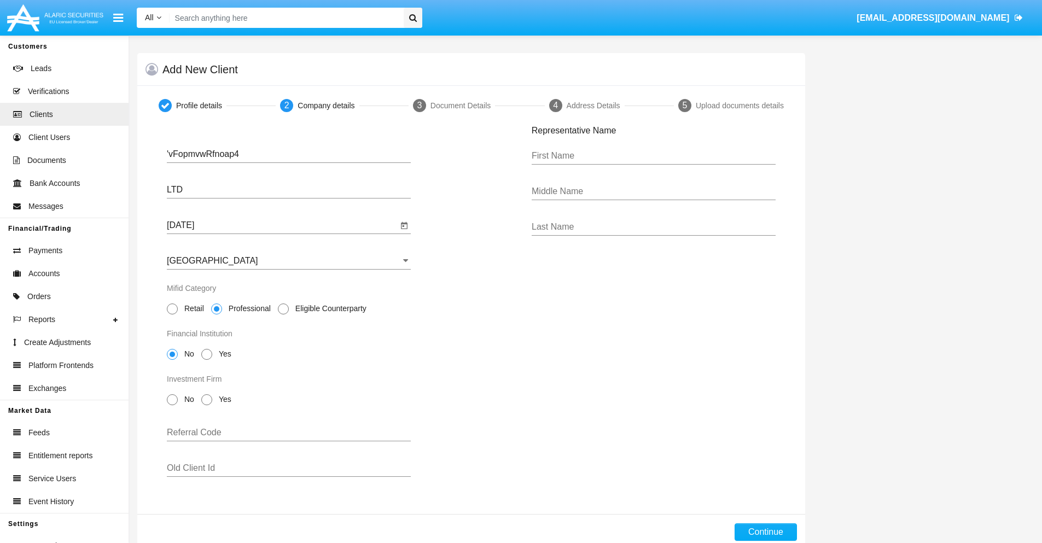
click at [187, 399] on span "No" at bounding box center [187, 399] width 19 height 11
click at [172, 405] on input "No" at bounding box center [172, 405] width 1 height 1
radio input "true"
type input "pdjNALpBRnHzSdP"
type input "IqpNBeisiRvLVwL"
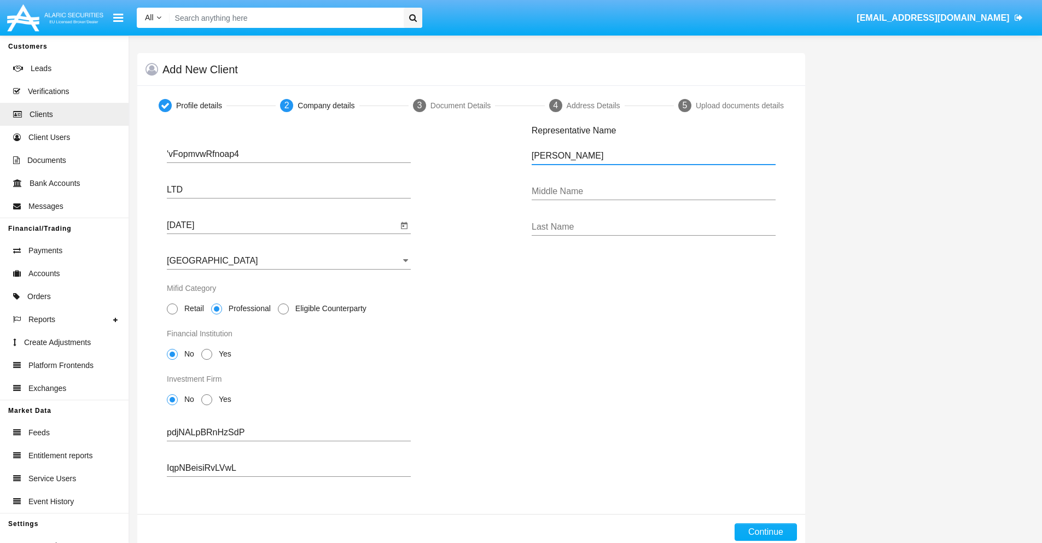
type input "[PERSON_NAME]"
type input "Mario"
type input "[PERSON_NAME]"
click at [765, 532] on button "Continue" at bounding box center [766, 532] width 62 height 18
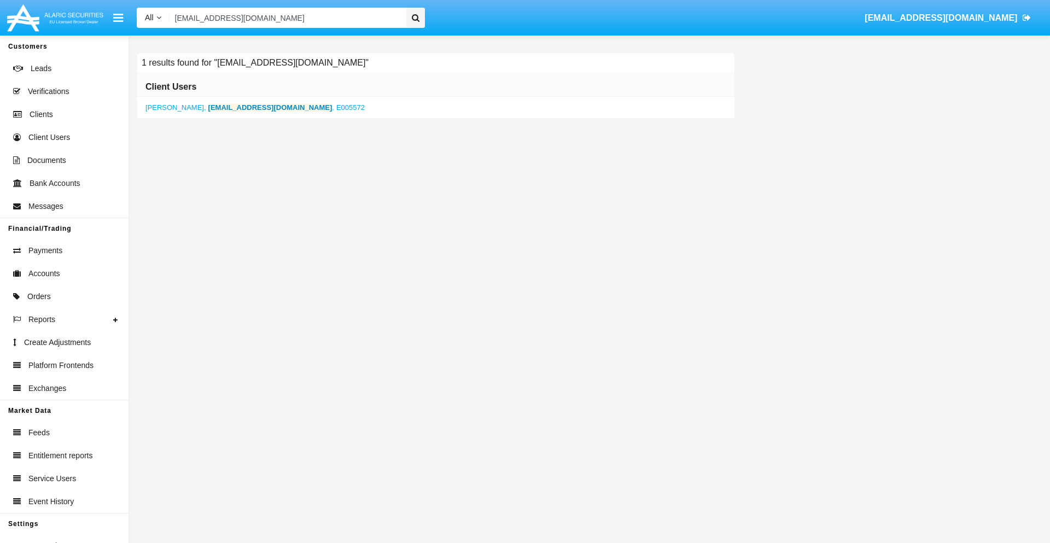
type input "[EMAIL_ADDRESS][DOMAIN_NAME]"
click at [228, 107] on b "[EMAIL_ADDRESS][DOMAIN_NAME]" at bounding box center [270, 107] width 124 height 8
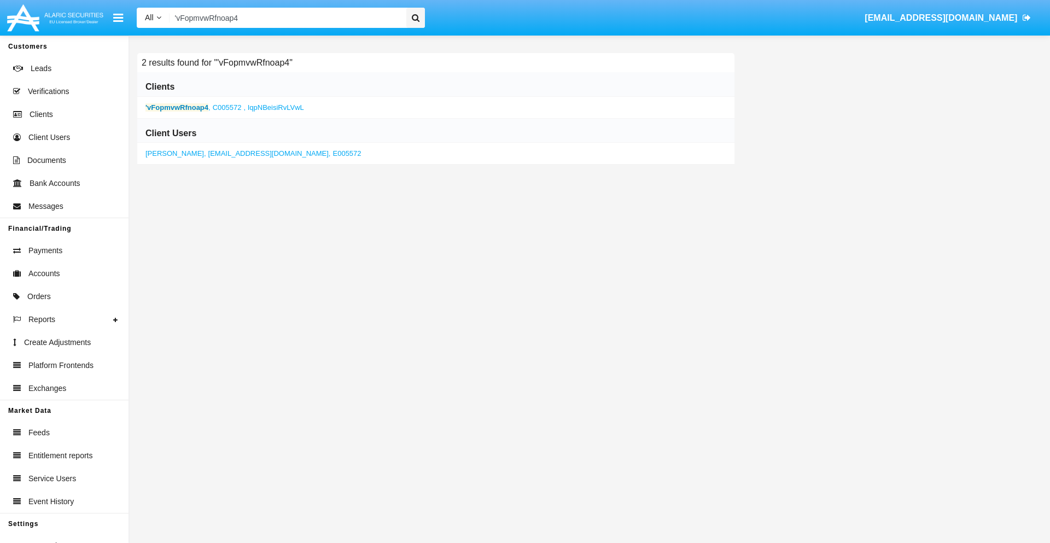
type input "'vFopmvwRfnoap4"
click at [177, 107] on b "'vFopmvwRfnoap4" at bounding box center [176, 107] width 63 height 8
